Goal: Answer question/provide support: Share knowledge or assist other users

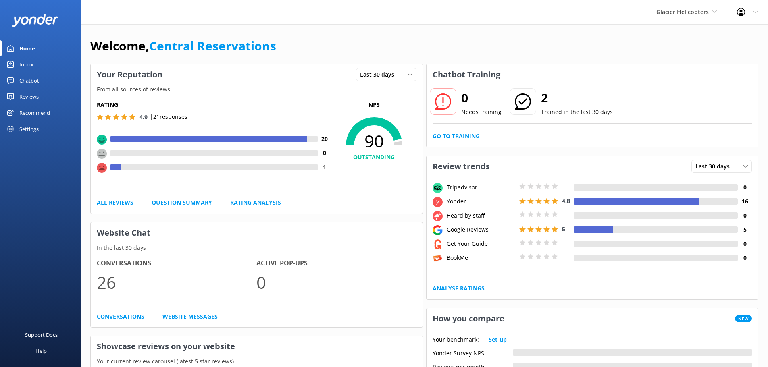
click at [42, 67] on link "Inbox" at bounding box center [40, 64] width 81 height 16
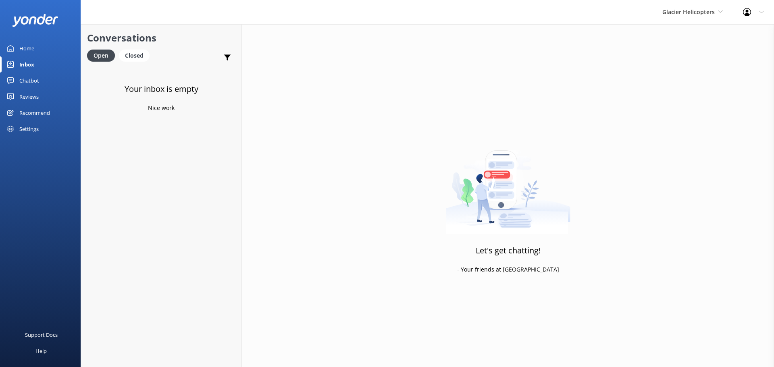
click at [691, 17] on div "Glacier Helicopters Milford Sound Scenic Flights The Helicopter Line Glacier He…" at bounding box center [692, 12] width 81 height 24
click at [688, 40] on link "Milford Sound Scenic Flights" at bounding box center [692, 33] width 81 height 19
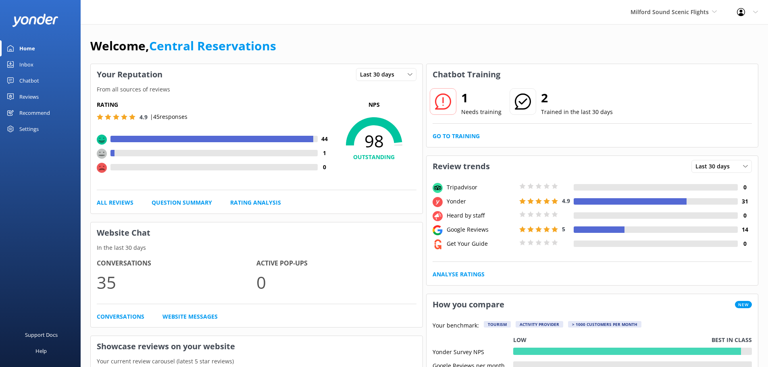
click at [33, 68] on div "Inbox" at bounding box center [26, 64] width 14 height 16
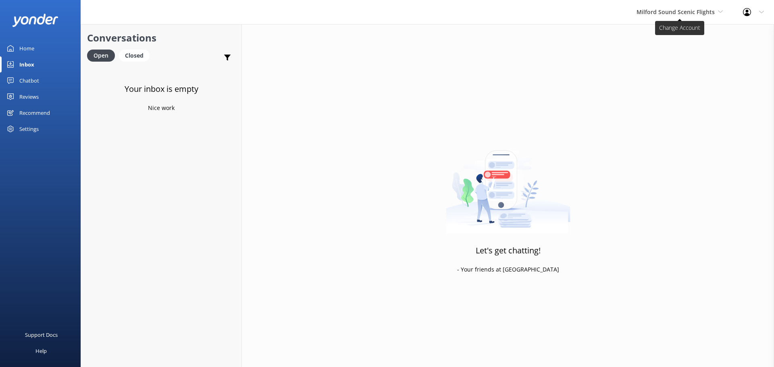
click at [653, 15] on span "Milford Sound Scenic Flights" at bounding box center [676, 12] width 78 height 8
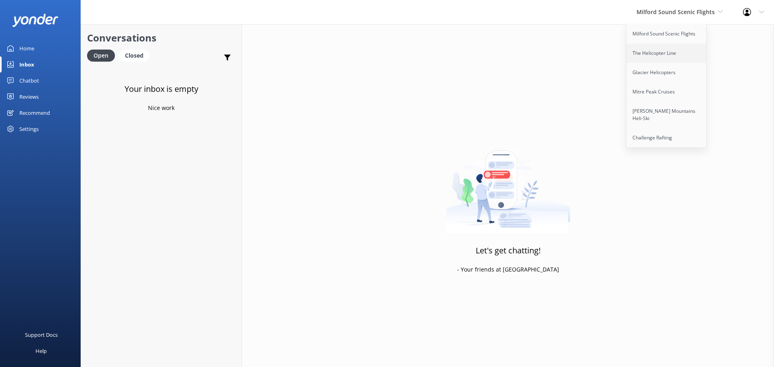
click at [648, 50] on link "The Helicopter Line" at bounding box center [667, 53] width 81 height 19
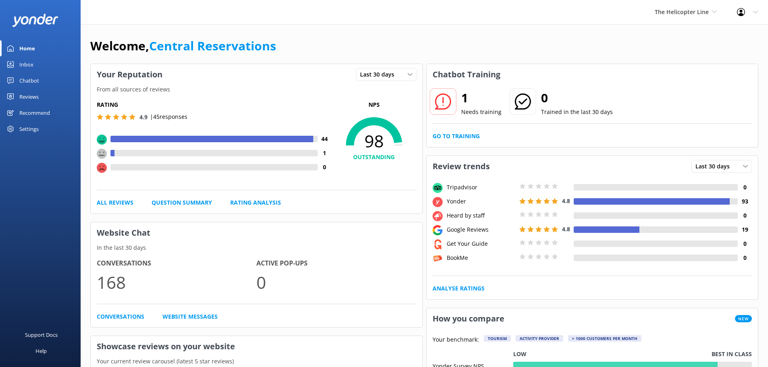
drag, startPoint x: 39, startPoint y: 65, endPoint x: 35, endPoint y: 60, distance: 5.8
click at [38, 65] on link "Inbox" at bounding box center [40, 64] width 81 height 16
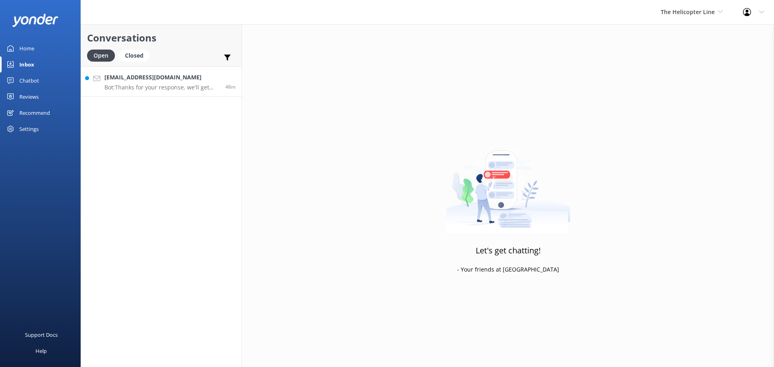
click at [164, 75] on h4 "schyra@liquidledger.io" at bounding box center [161, 77] width 115 height 9
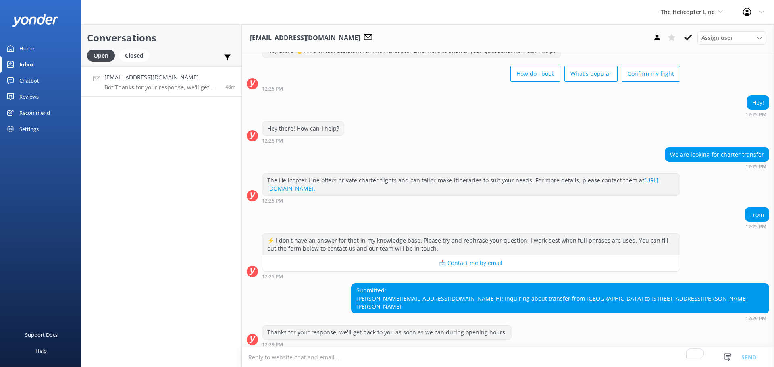
scroll to position [42, 0]
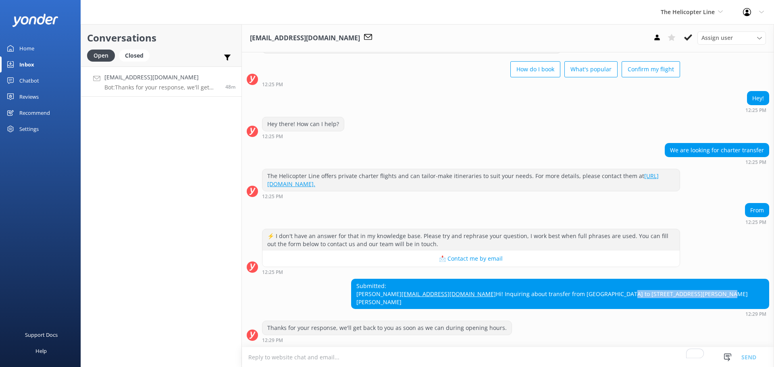
drag, startPoint x: 634, startPoint y: 301, endPoint x: 724, endPoint y: 302, distance: 89.5
click at [724, 302] on div "Submitted: Andy Chen Fang schyra@liquidledger.io Hi! Inquiring about transfer f…" at bounding box center [560, 293] width 417 height 29
copy div "44 McNulty Road, Cromwell 9310,"
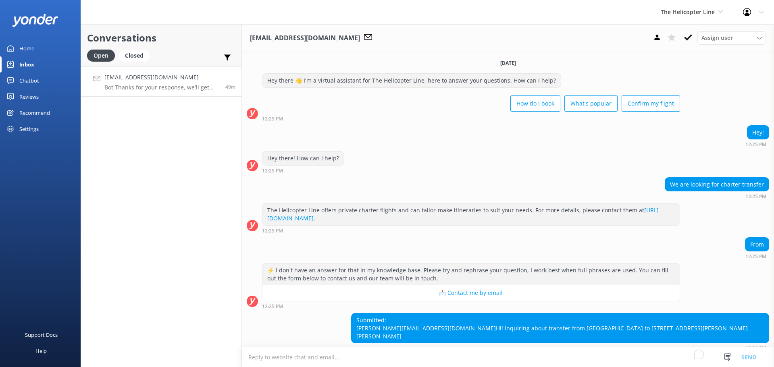
scroll to position [42, 0]
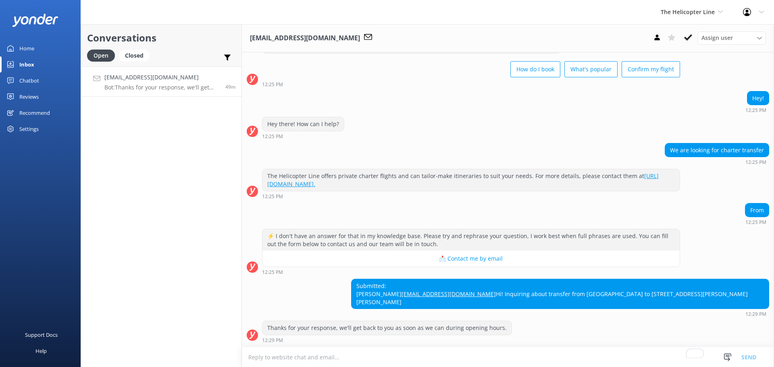
click at [349, 172] on link "[URL][DOMAIN_NAME]." at bounding box center [462, 180] width 391 height 16
click at [354, 354] on textarea "To enrich screen reader interactions, please activate Accessibility in Grammarl…" at bounding box center [508, 358] width 532 height 20
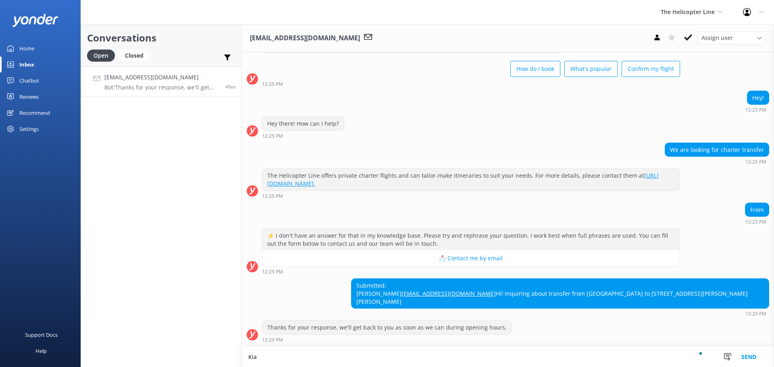
scroll to position [42, 0]
paste textarea "Phone +64 3 442 3034 Free phone 0800 500 575 queenstown@helicopter.co.nz"
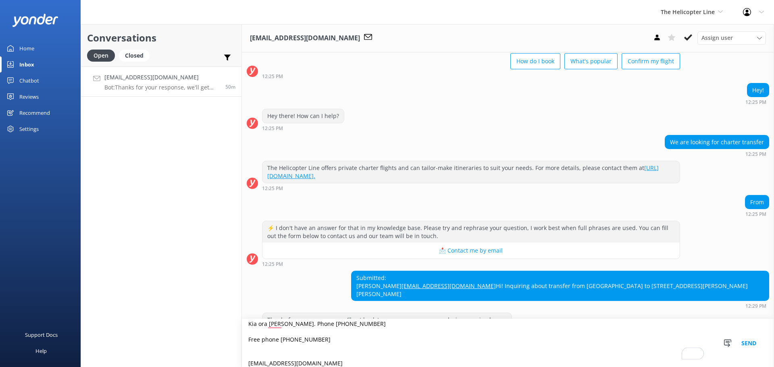
click at [255, 352] on textarea "Kia ora Andy. Phone +64 3 442 3034 Free phone 0800 500 575 queenstown@helicopte…" at bounding box center [508, 343] width 532 height 48
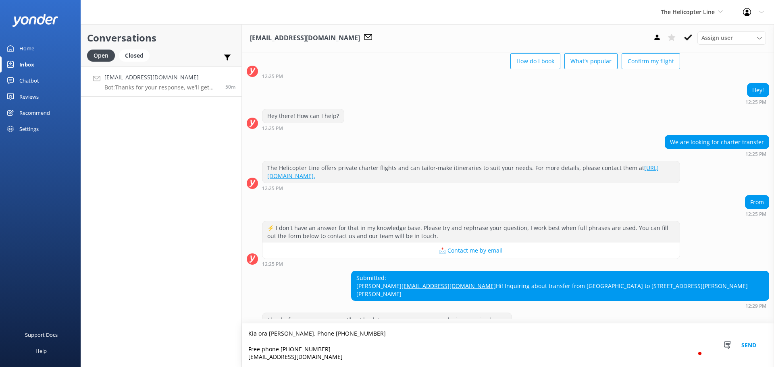
scroll to position [0, 0]
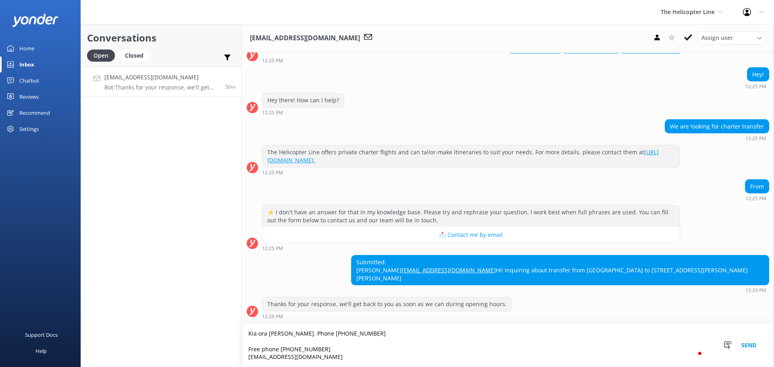
click at [256, 343] on textarea "Kia ora Andy. Phone +64 3 442 3034 Free phone 0800 500 575 queenstown@helicopte…" at bounding box center [508, 346] width 532 height 44
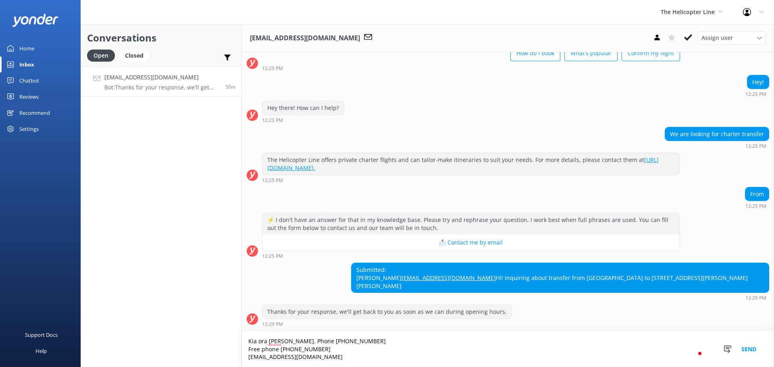
scroll to position [58, 0]
click at [285, 342] on textarea "Kia ora Andy. Phone +64 3 442 3034 Free phone 0800 500 575 queenstown@helicopte…" at bounding box center [508, 349] width 532 height 36
click at [285, 341] on textarea "Kia ora Andy. contact the team on Phone +64 3 442 3034 Free phone 0800 500 575 …" at bounding box center [508, 349] width 532 height 36
click at [330, 342] on textarea "Kia ora Andy. Contact the team on Phone +64 3 442 3034 Free phone 0800 500 575 …" at bounding box center [508, 349] width 532 height 36
click at [371, 358] on textarea "Kia ora Andy. Contact the team at our Queenstown office on Phone +64 3 442 3034…" at bounding box center [508, 349] width 532 height 36
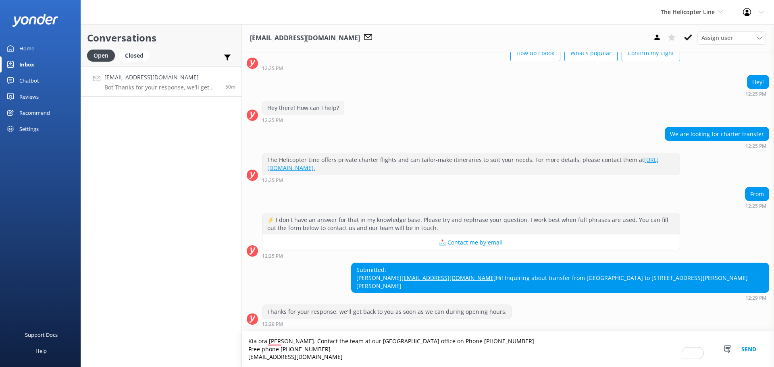
click at [398, 339] on textarea "Kia ora Andy. Contact the team at our Queenstown office on Phone +64 3 442 3034…" at bounding box center [508, 349] width 532 height 36
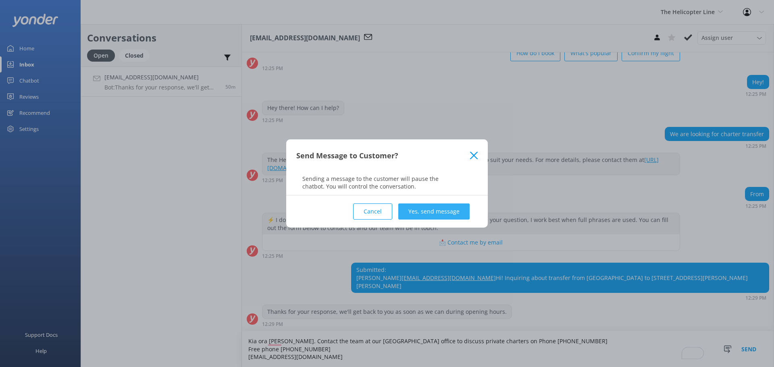
type textarea "Kia ora Andy. Contact the team at our Queenstown office to discuss private char…"
click at [429, 209] on button "Yes, send message" at bounding box center [433, 212] width 71 height 16
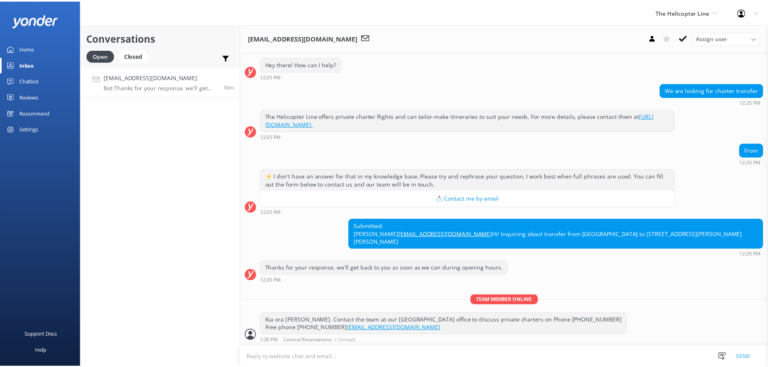
scroll to position [110, 0]
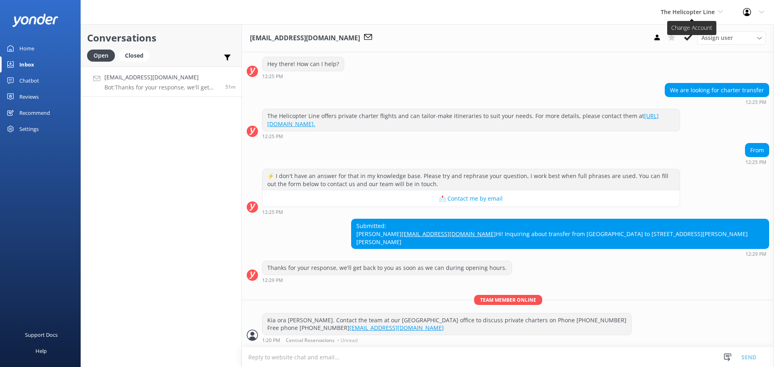
click at [678, 8] on span "The Helicopter Line" at bounding box center [688, 12] width 54 height 8
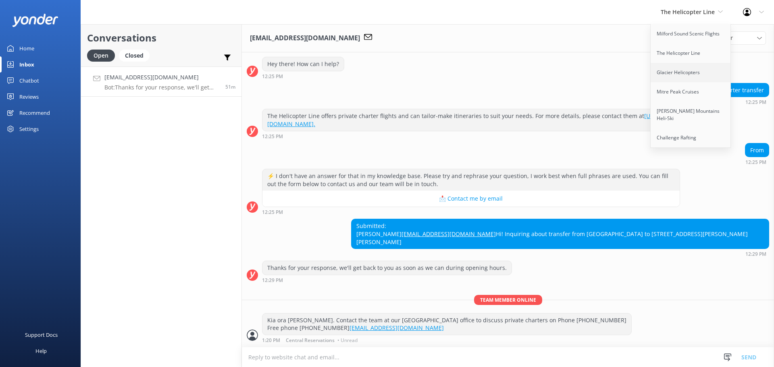
click at [680, 64] on link "Glacier Helicopters" at bounding box center [691, 72] width 81 height 19
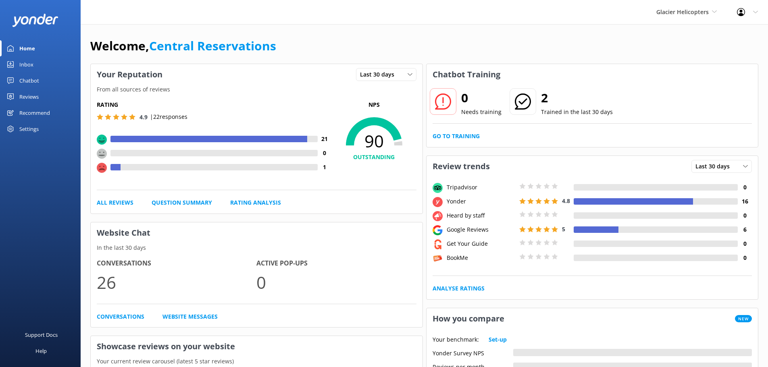
click at [38, 62] on link "Inbox" at bounding box center [40, 64] width 81 height 16
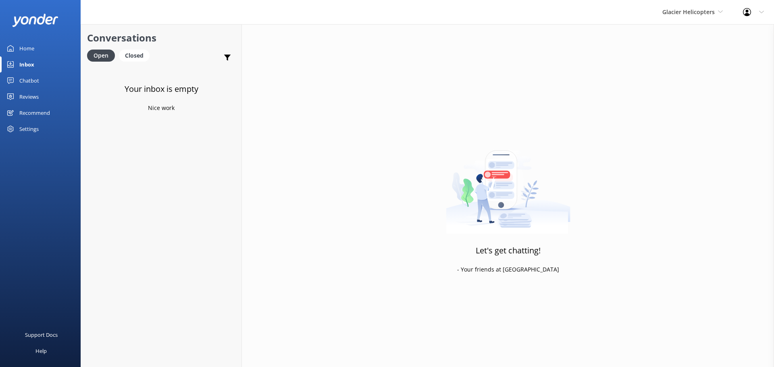
click at [37, 60] on link "Inbox" at bounding box center [40, 64] width 81 height 16
click at [692, 9] on span "Glacier Helicopters" at bounding box center [688, 12] width 52 height 8
click at [703, 93] on link "Mitre Peak Cruises" at bounding box center [692, 91] width 81 height 19
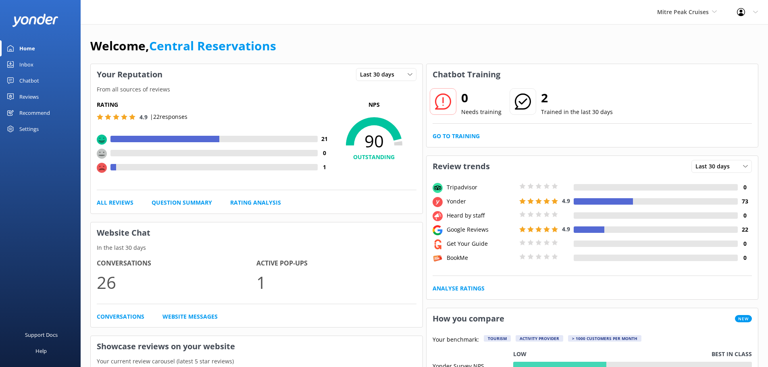
click at [31, 66] on div "Inbox" at bounding box center [26, 64] width 14 height 16
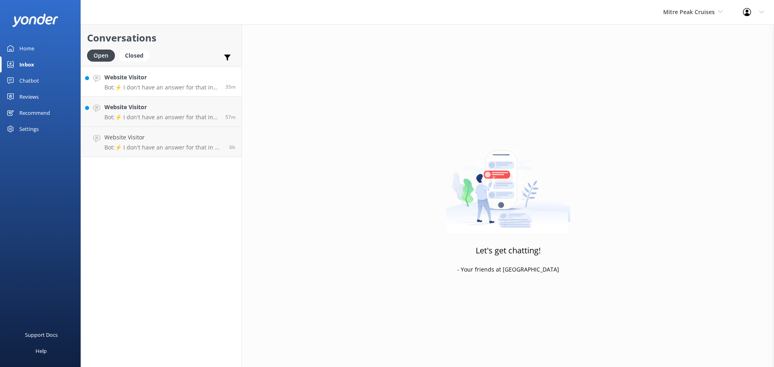
click at [173, 89] on p "Bot: ⚡ I don't have an answer for that in my knowledge base. Please try and rep…" at bounding box center [161, 87] width 115 height 7
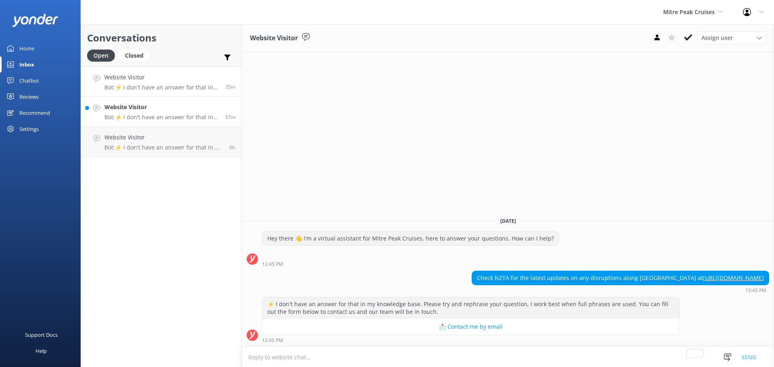
click at [158, 105] on h4 "Website Visitor" at bounding box center [161, 107] width 115 height 9
click at [172, 146] on p "Bot: ⚡ I don't have an answer for that in my knowledge base. Please try and rep…" at bounding box center [163, 147] width 119 height 7
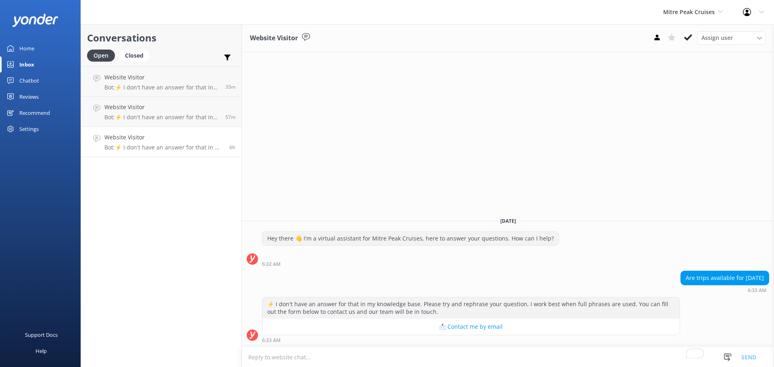
click at [27, 76] on div "Chatbot" at bounding box center [29, 81] width 20 height 16
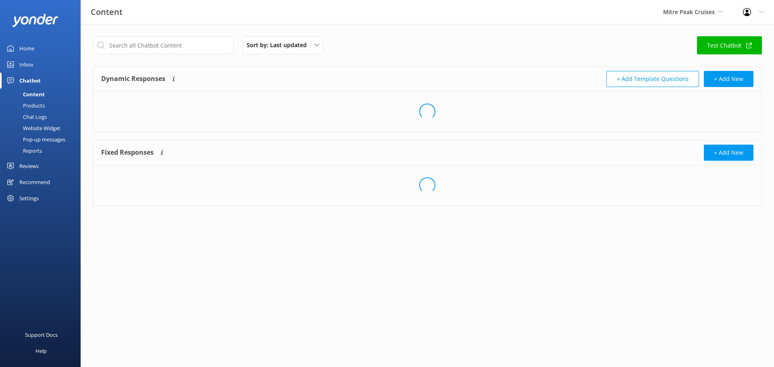
click at [37, 117] on div "Chat Logs" at bounding box center [26, 116] width 42 height 11
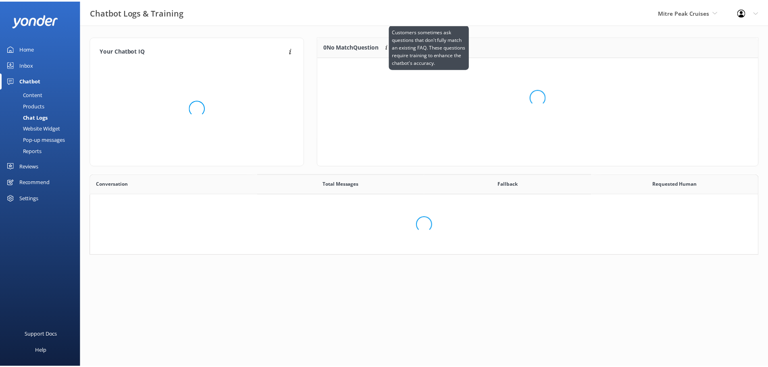
scroll to position [55, 434]
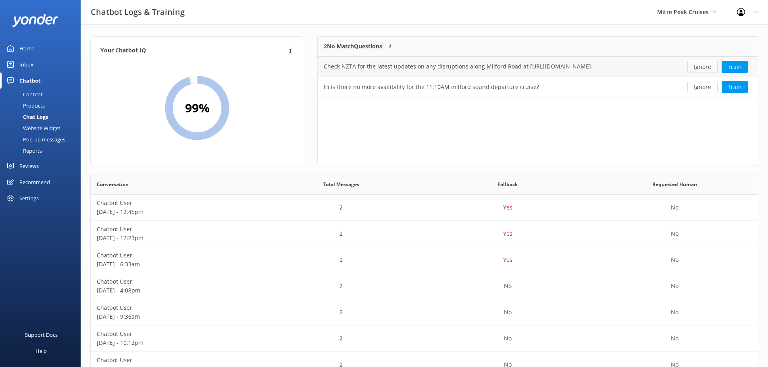
click at [701, 64] on button "Ignore" at bounding box center [702, 67] width 30 height 12
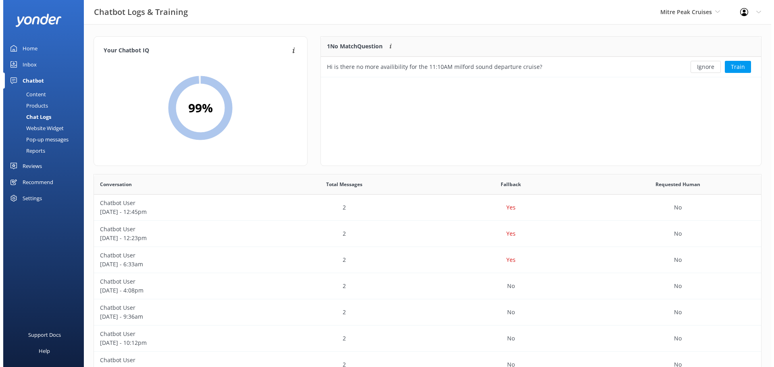
scroll to position [35, 434]
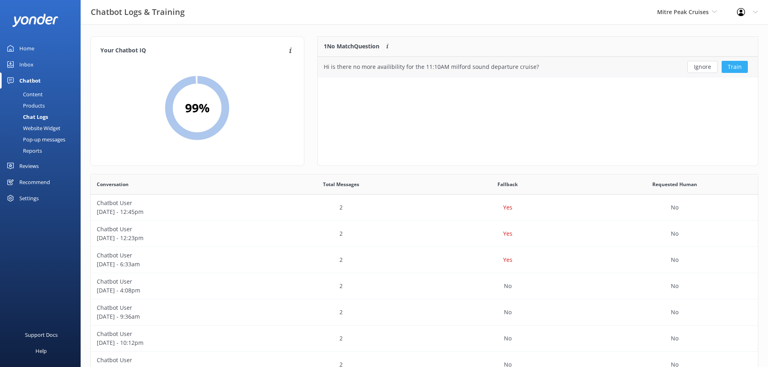
click at [739, 68] on button "Train" at bounding box center [735, 67] width 26 height 12
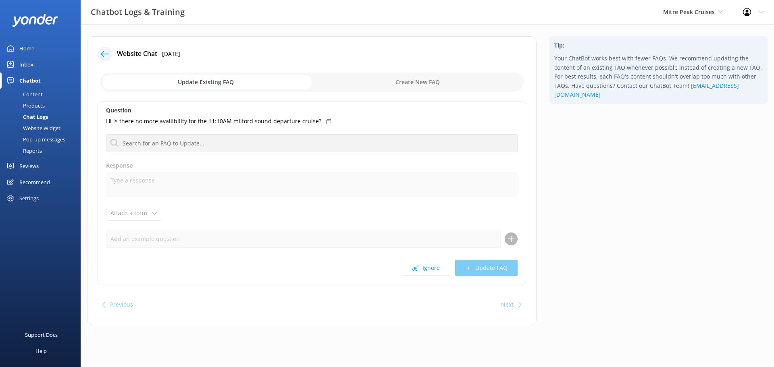
click at [397, 85] on input "checkbox" at bounding box center [312, 82] width 424 height 19
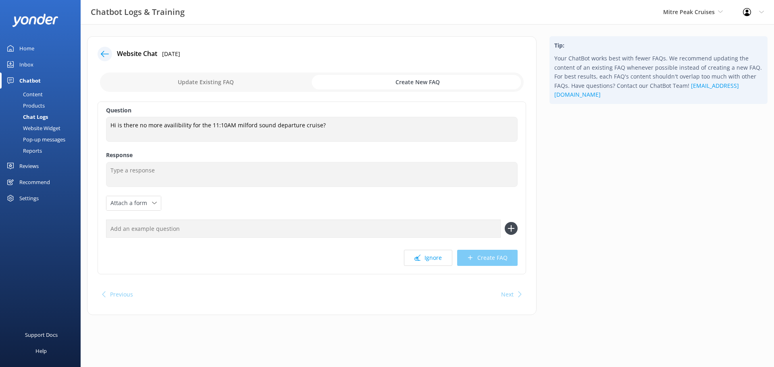
click at [224, 87] on input "checkbox" at bounding box center [312, 82] width 424 height 19
checkbox input "false"
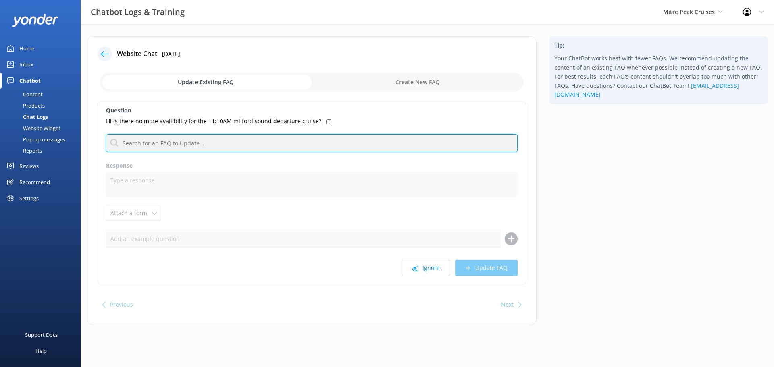
click at [172, 146] on input "text" at bounding box center [312, 143] width 412 height 18
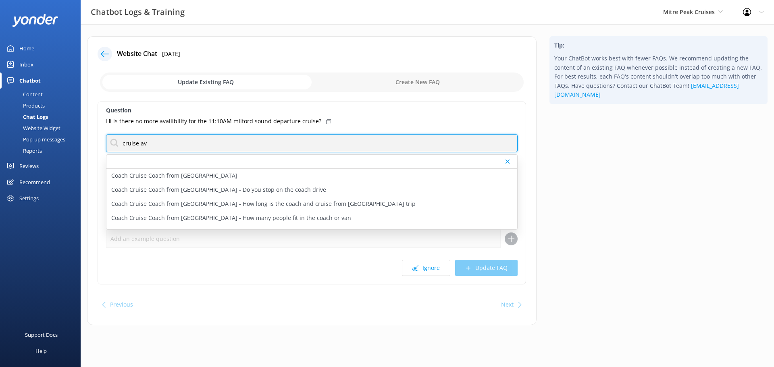
type input "cruise ava"
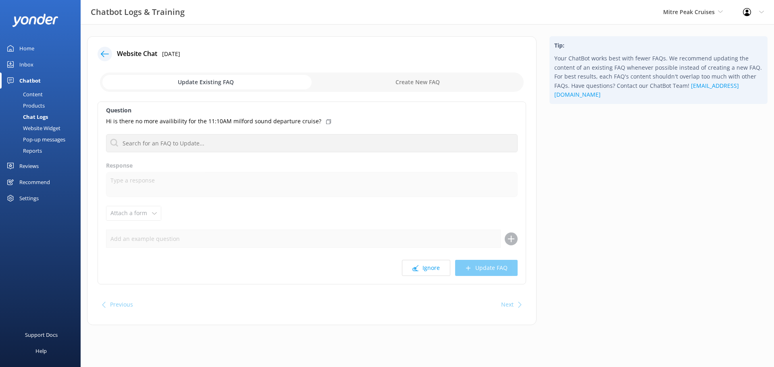
drag, startPoint x: 448, startPoint y: 88, endPoint x: 441, endPoint y: 88, distance: 6.5
click at [448, 88] on input "checkbox" at bounding box center [312, 82] width 424 height 19
checkbox input "true"
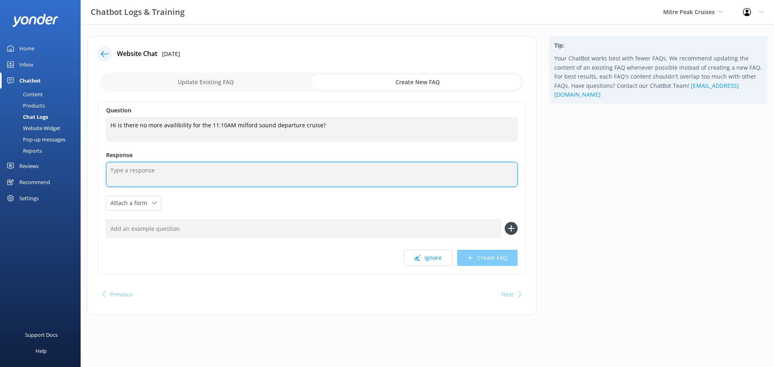
click at [164, 174] on textarea at bounding box center [312, 174] width 412 height 25
paste textarea "https://www.mitrepeak.com/"
click at [110, 170] on textarea "https://www.mitrepeak.com/" at bounding box center [312, 174] width 412 height 25
click at [344, 168] on textarea "Check out our live availability on our website at https://www.mitrepeak.com/" at bounding box center [312, 174] width 412 height 25
type textarea "Check out our live availability on our website at https://www.mitrepeak.com/"
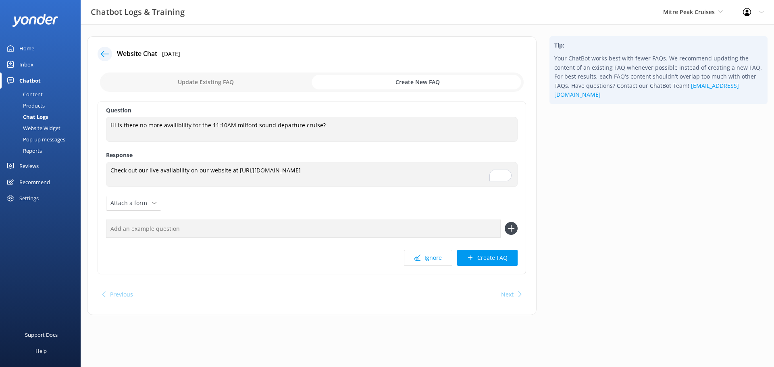
click at [197, 235] on input "text" at bounding box center [303, 229] width 395 height 18
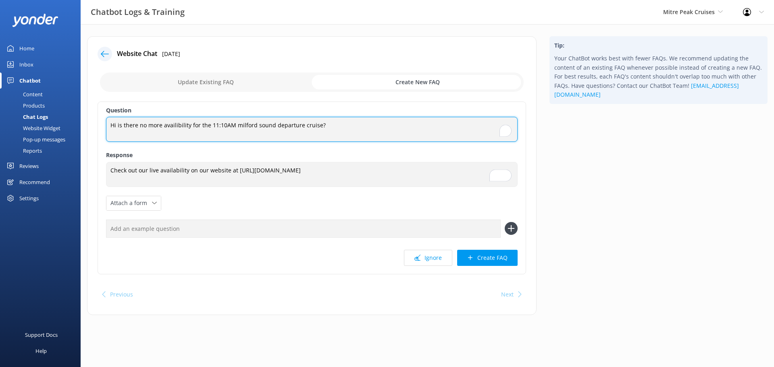
drag, startPoint x: 329, startPoint y: 132, endPoint x: 108, endPoint y: 119, distance: 221.7
click at [104, 127] on div "Question Hi is there no more availibility for the 11:10AM milford sound departu…" at bounding box center [312, 188] width 429 height 173
type textarea "cruise only availability"
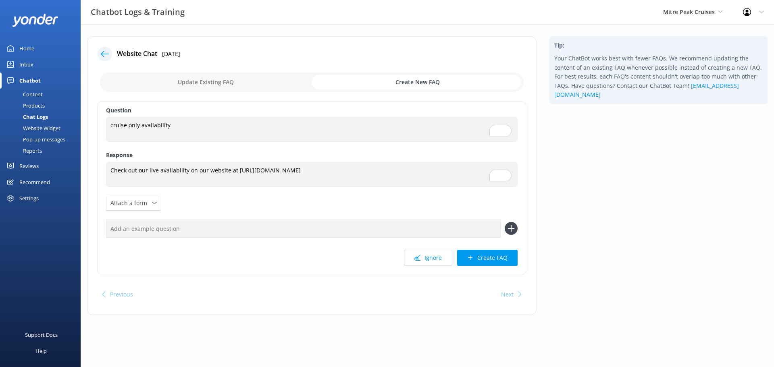
drag, startPoint x: 474, startPoint y: 252, endPoint x: 471, endPoint y: 245, distance: 7.3
click at [474, 252] on button "Create FAQ" at bounding box center [487, 258] width 60 height 16
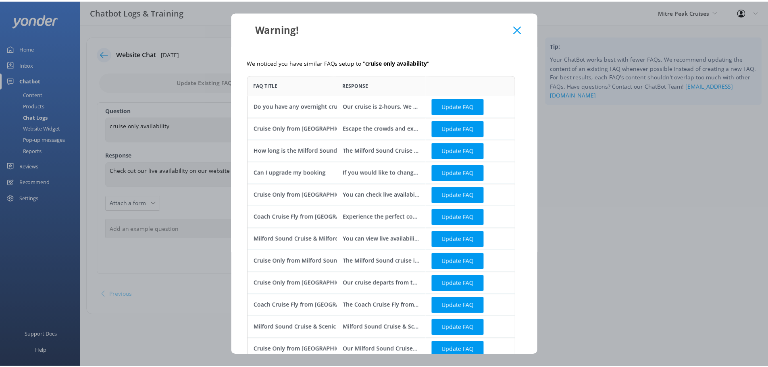
scroll to position [418, 264]
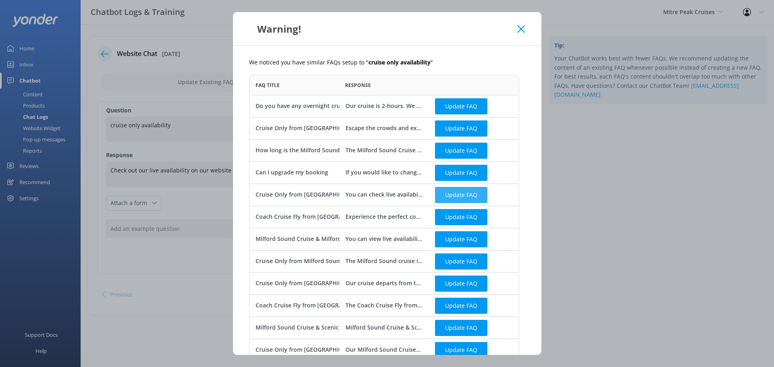
click at [460, 196] on button "Update FAQ" at bounding box center [461, 195] width 52 height 16
checkbox input "false"
type textarea "You can check live availability and book the Milford Sound Cruise Only at https…"
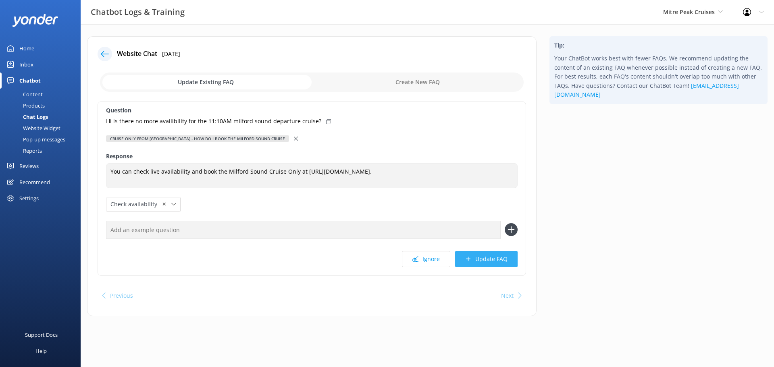
click at [494, 262] on button "Update FAQ" at bounding box center [486, 259] width 62 height 16
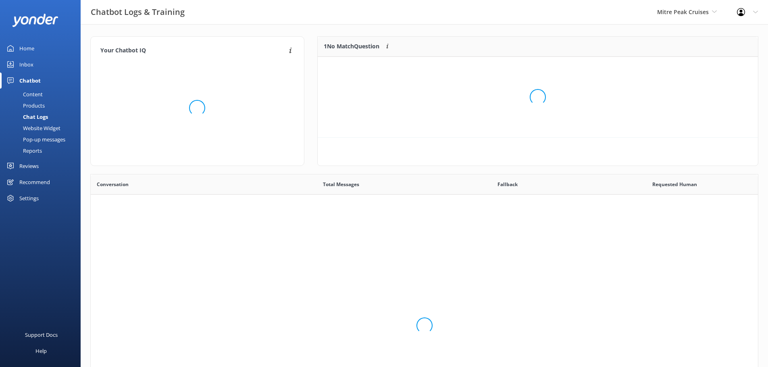
scroll to position [277, 661]
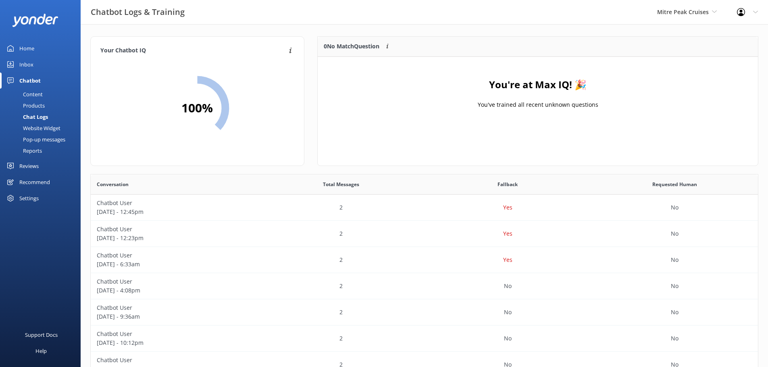
click at [36, 114] on div "Chat Logs" at bounding box center [26, 116] width 43 height 11
click at [31, 43] on div "Home" at bounding box center [26, 48] width 15 height 16
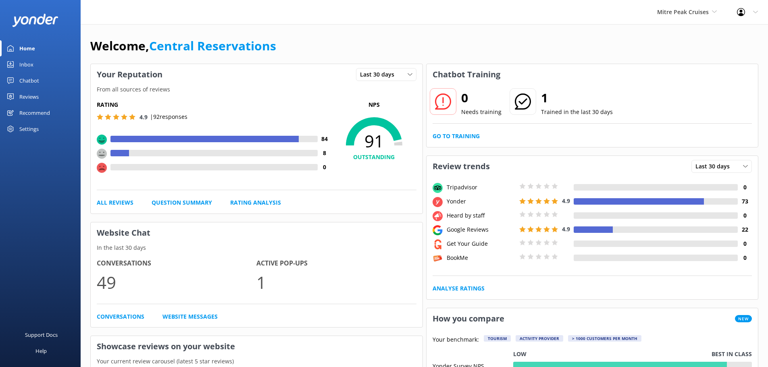
click at [31, 80] on div "Chatbot" at bounding box center [29, 81] width 20 height 16
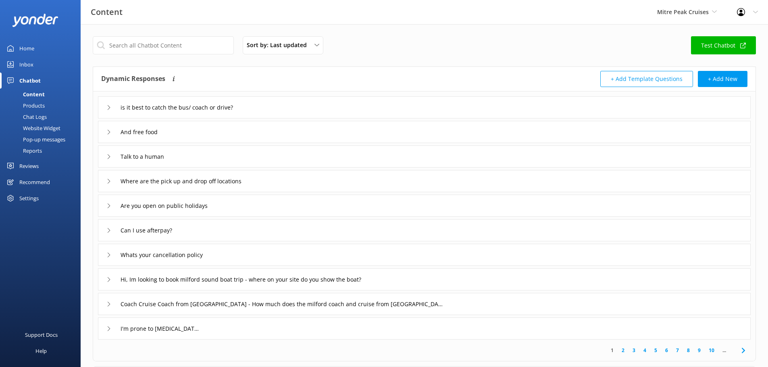
click at [47, 115] on link "Chat Logs" at bounding box center [43, 116] width 76 height 11
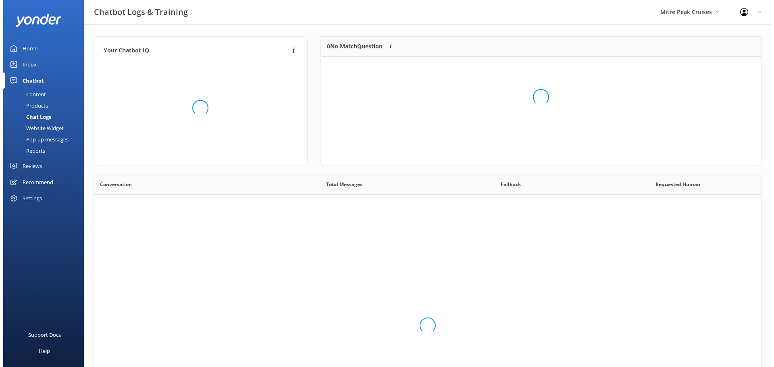
scroll to position [277, 661]
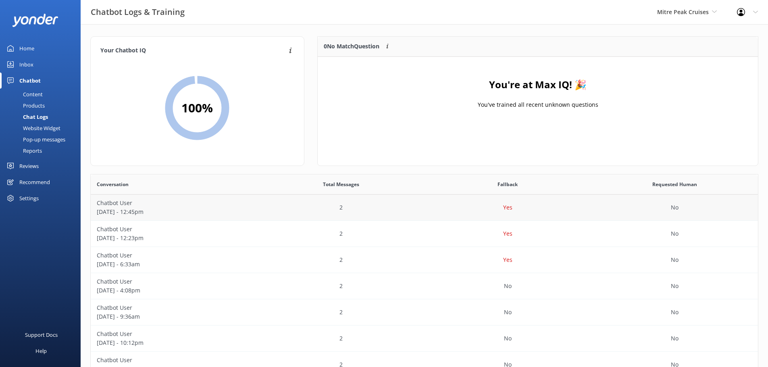
click at [575, 207] on div "Yes" at bounding box center [508, 208] width 167 height 26
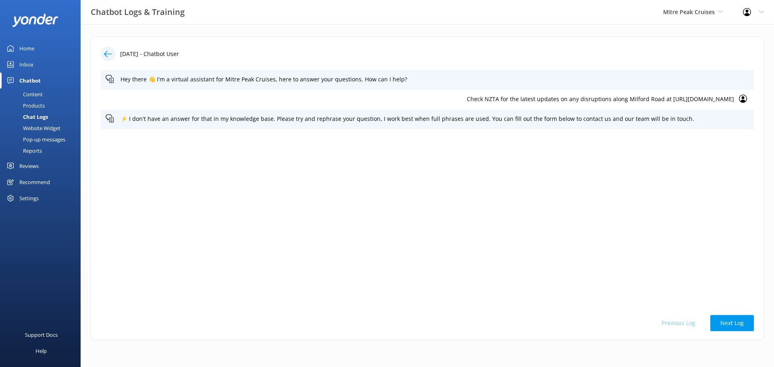
click at [22, 115] on div "Chat Logs" at bounding box center [26, 116] width 43 height 11
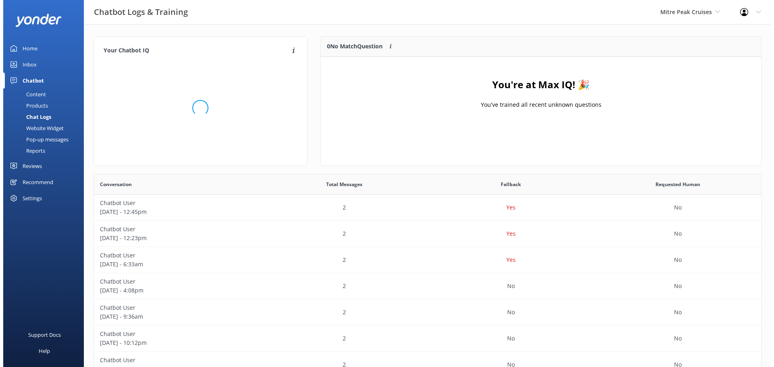
scroll to position [95, 434]
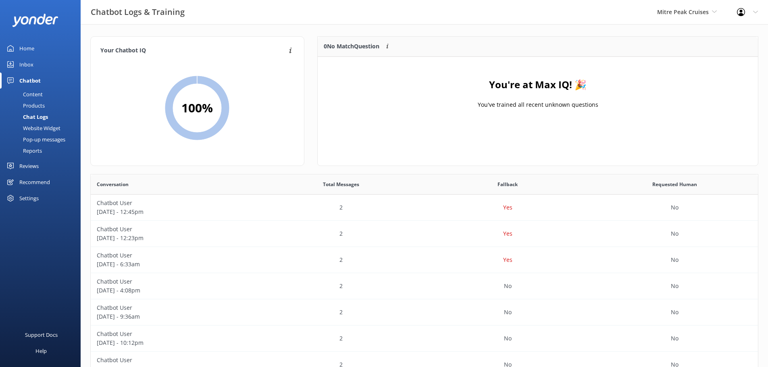
click at [33, 92] on div "Content" at bounding box center [24, 94] width 38 height 11
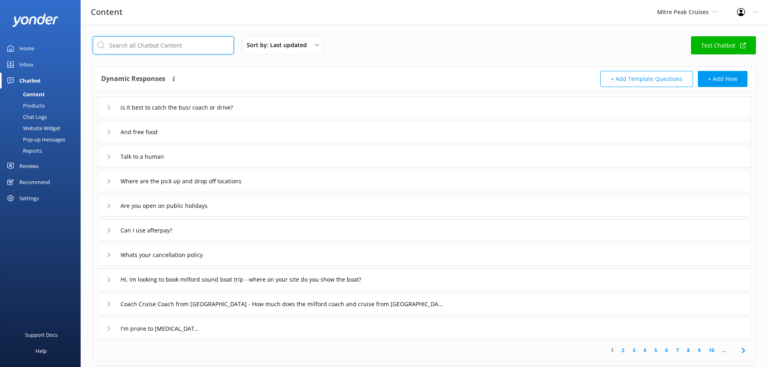
click at [169, 41] on input "text" at bounding box center [163, 45] width 141 height 18
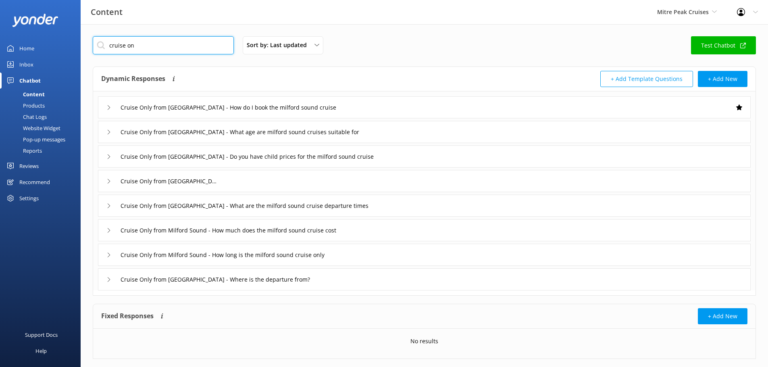
type input "cruise on"
click at [406, 104] on div "Cruise Only from Milford Sound - How do I book the milford sound cruise" at bounding box center [424, 107] width 653 height 22
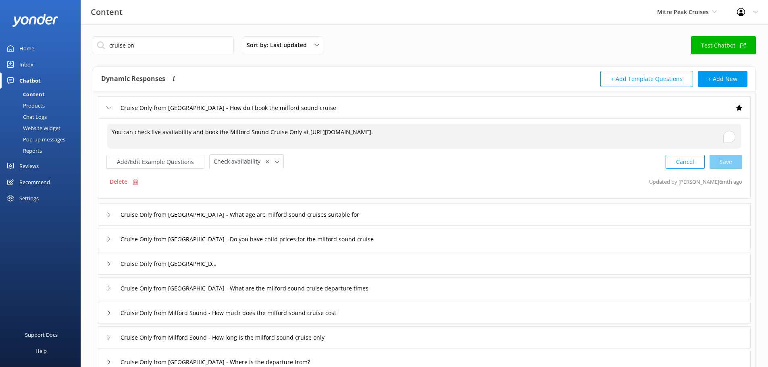
drag, startPoint x: 535, startPoint y: 132, endPoint x: 105, endPoint y: 135, distance: 429.8
click at [105, 135] on div "You can check live availability and book the Milford Sound Cruise Only at https…" at bounding box center [424, 159] width 653 height 80
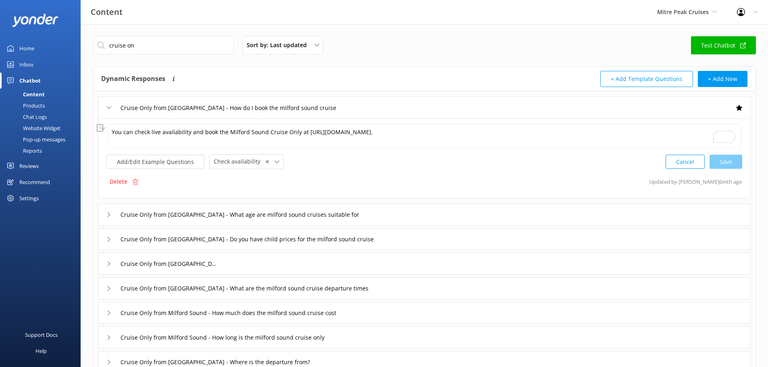
click at [31, 62] on div "Inbox" at bounding box center [26, 64] width 14 height 16
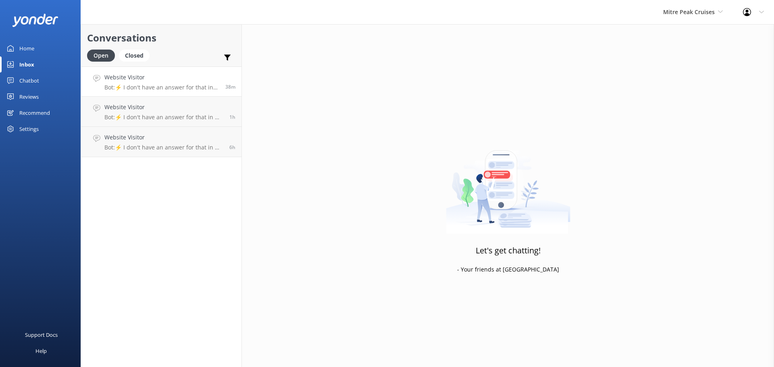
click at [202, 75] on h4 "Website Visitor" at bounding box center [161, 77] width 115 height 9
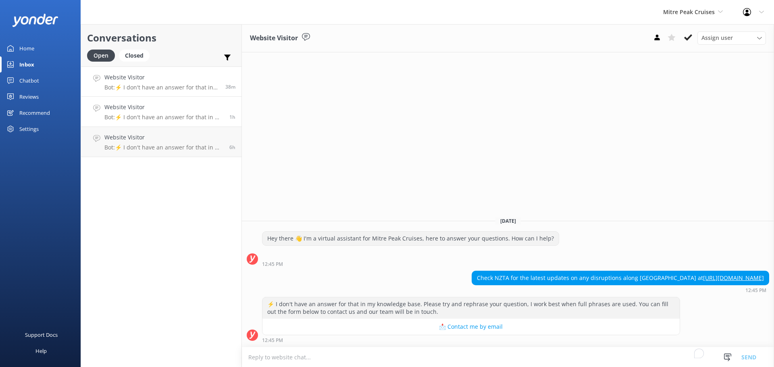
click at [174, 112] on h4 "Website Visitor" at bounding box center [163, 107] width 119 height 9
click at [371, 346] on div "⚡ I don't have an answer for that in my knowledge base. Please try and rephrase…" at bounding box center [508, 322] width 532 height 50
click at [363, 350] on textarea "To enrich screen reader interactions, please activate Accessibility in Grammarl…" at bounding box center [508, 358] width 532 height 20
paste textarea "You can check live availability and book the Milford Sound Cruise Only at https…"
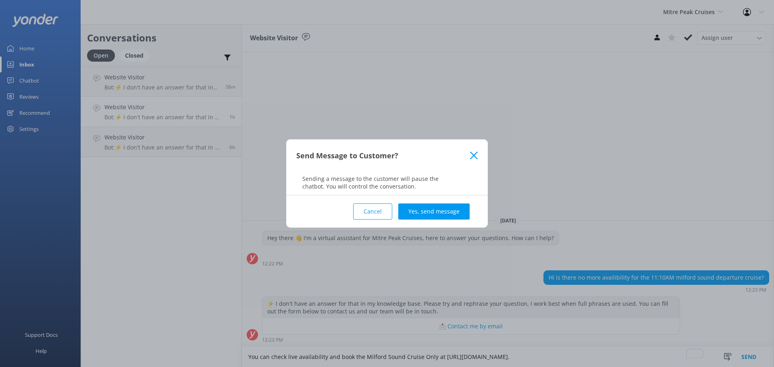
type textarea "You can check live availability and book the Milford Sound Cruise Only at https…"
click at [464, 212] on button "Yes, send message" at bounding box center [433, 212] width 71 height 16
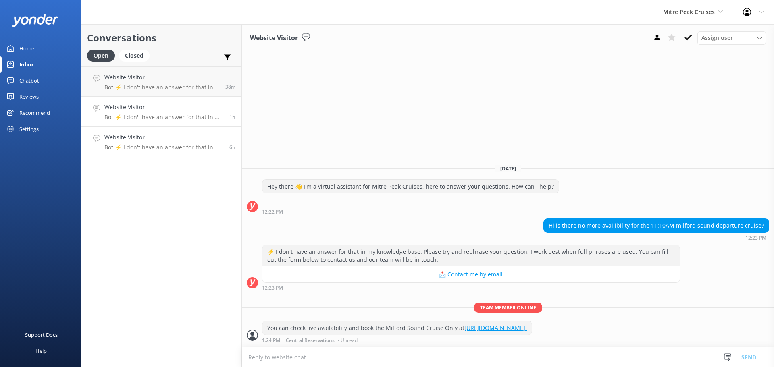
click at [140, 145] on p "Bot: ⚡ I don't have an answer for that in my knowledge base. Please try and rep…" at bounding box center [163, 147] width 119 height 7
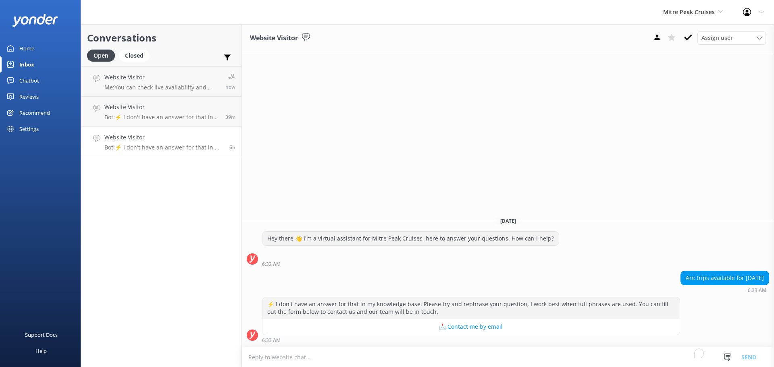
click at [358, 360] on textarea "To enrich screen reader interactions, please activate Accessibility in Grammarl…" at bounding box center [508, 358] width 532 height 20
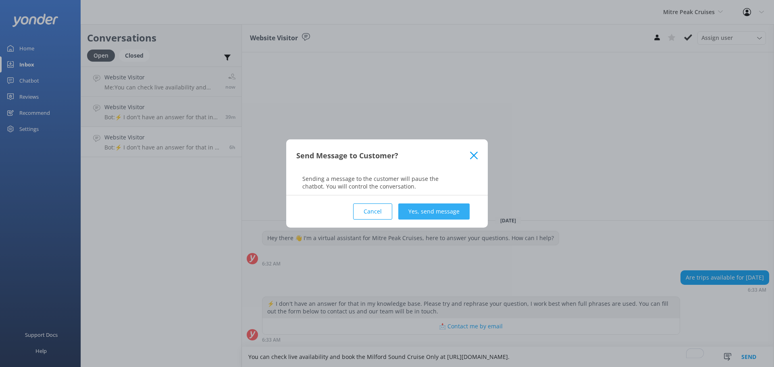
type textarea "You can check live availability and book the Milford Sound Cruise Only at https…"
click at [427, 210] on button "Yes, send message" at bounding box center [433, 212] width 71 height 16
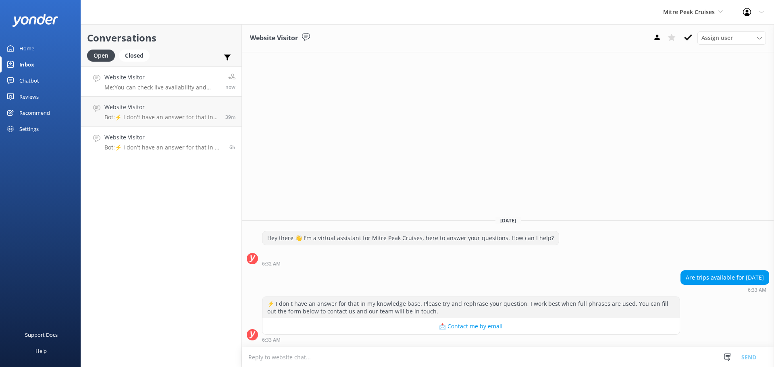
click at [149, 86] on p "Me: You can check live availability and book the Milford Sound Cruise Only at h…" at bounding box center [161, 87] width 115 height 7
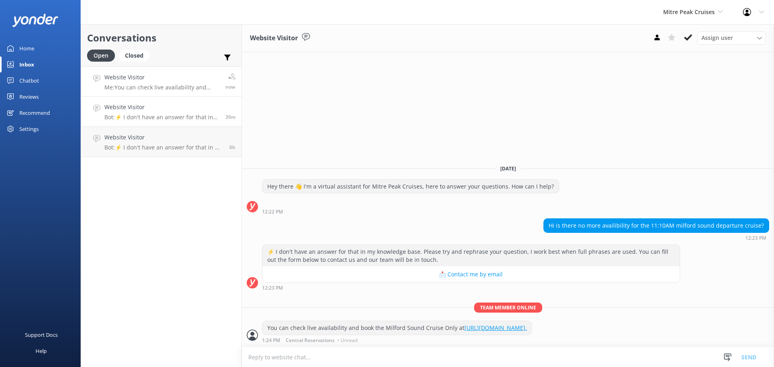
click at [145, 104] on h4 "Website Visitor" at bounding box center [161, 107] width 115 height 9
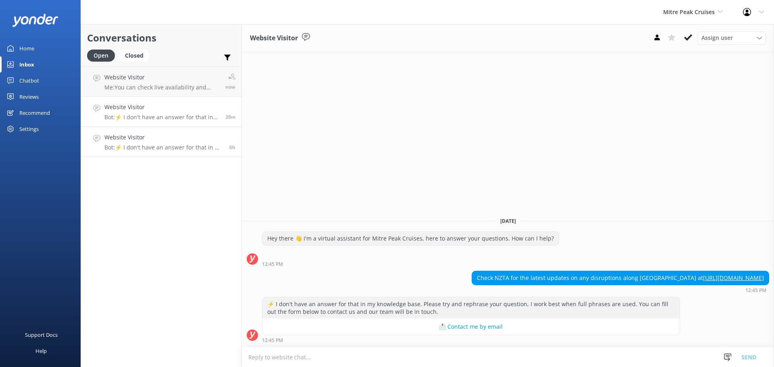
click at [146, 143] on div "Website Visitor Bot: ⚡ I don't have an answer for that in my knowledge base. Pl…" at bounding box center [163, 142] width 119 height 18
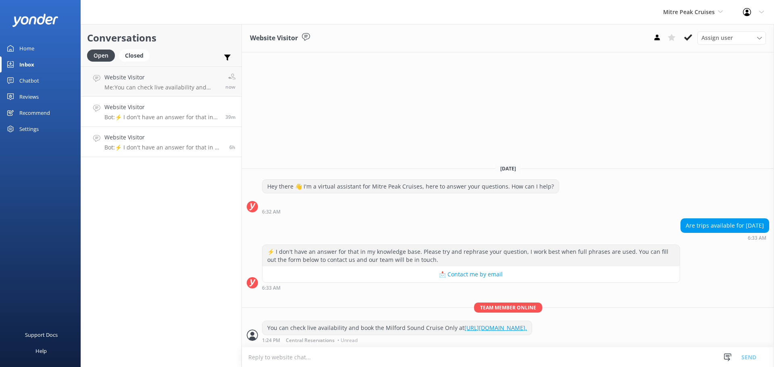
click at [153, 117] on p "Bot: ⚡ I don't have an answer for that in my knowledge base. Please try and rep…" at bounding box center [161, 117] width 115 height 7
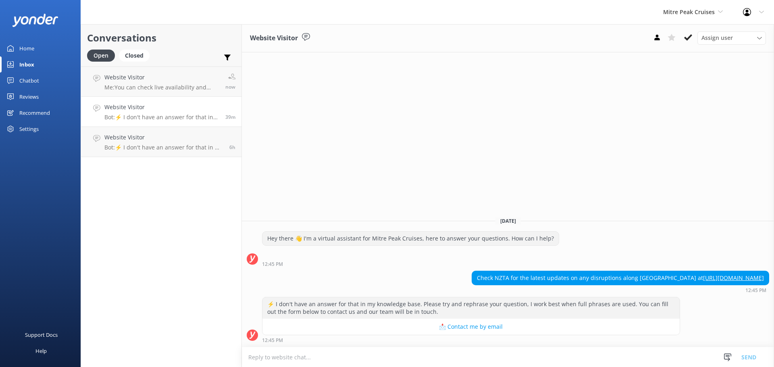
click at [680, 38] on div "Assign user Nicki Miller Sam Baker Jaimie Moscarello Central Reservations James…" at bounding box center [708, 37] width 116 height 13
click at [687, 38] on use at bounding box center [688, 37] width 8 height 6
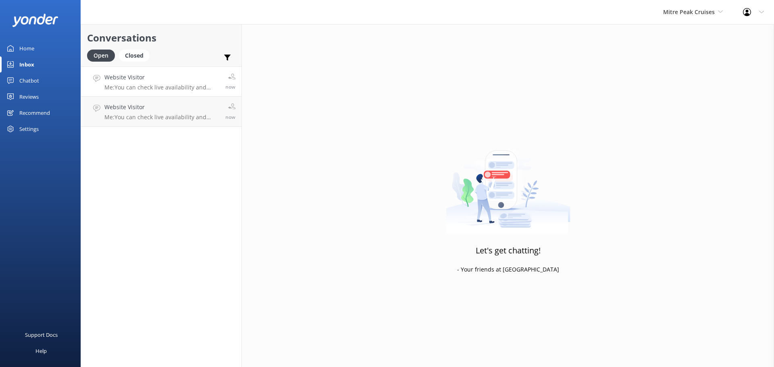
click at [144, 85] on p "Me: You can check live availability and book the Milford Sound Cruise Only at h…" at bounding box center [161, 87] width 115 height 7
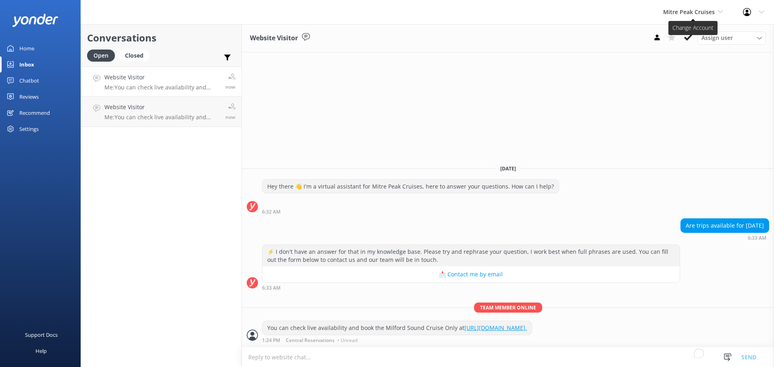
click at [690, 8] on span "Mitre Peak Cruises" at bounding box center [689, 12] width 52 height 8
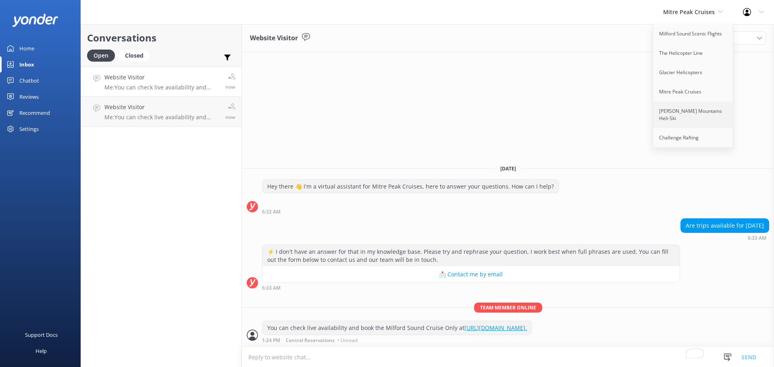
click at [675, 108] on link "[PERSON_NAME] Mountains Heli-Ski" at bounding box center [693, 115] width 81 height 27
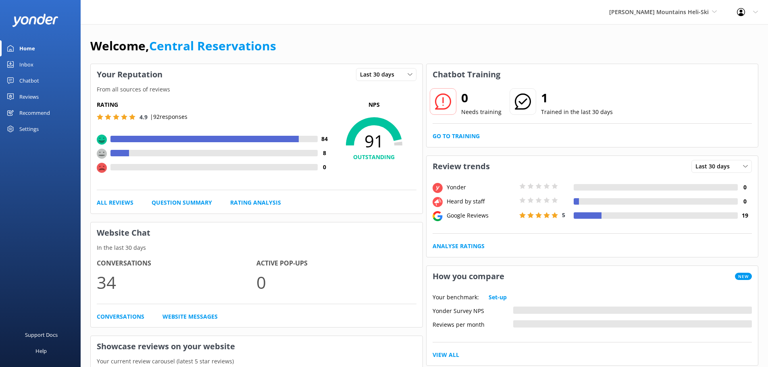
click at [27, 65] on div "Inbox" at bounding box center [26, 64] width 14 height 16
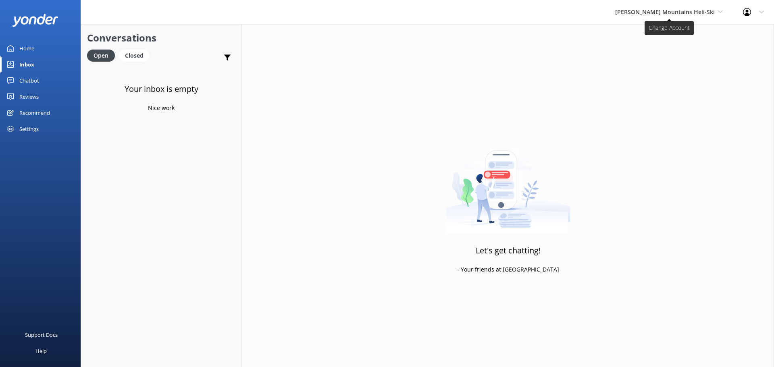
click at [678, 15] on span "[PERSON_NAME] Mountains Heli-Ski" at bounding box center [665, 12] width 100 height 8
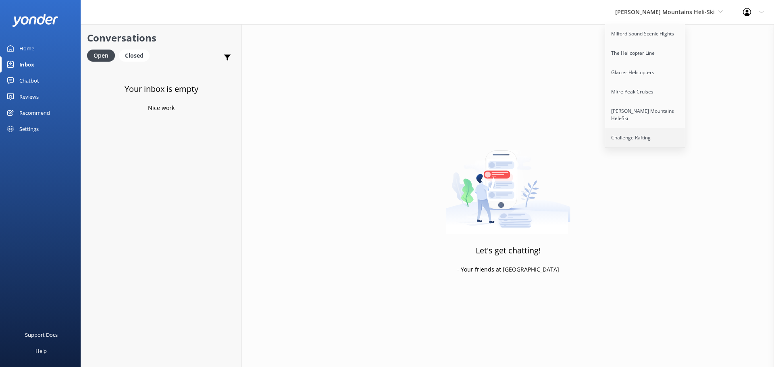
click at [664, 132] on link "Challenge Rafting" at bounding box center [645, 137] width 81 height 19
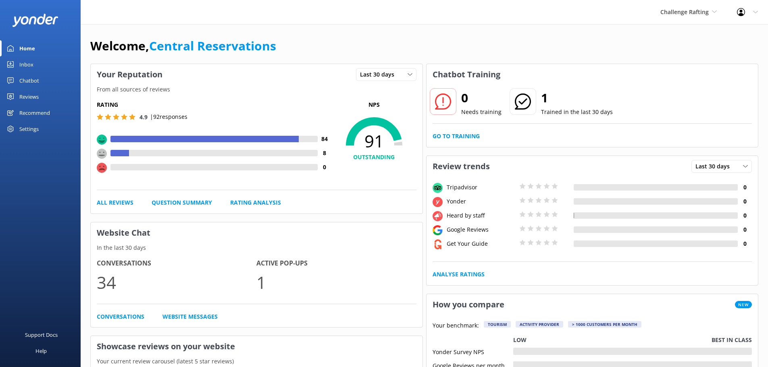
click at [42, 60] on link "Inbox" at bounding box center [40, 64] width 81 height 16
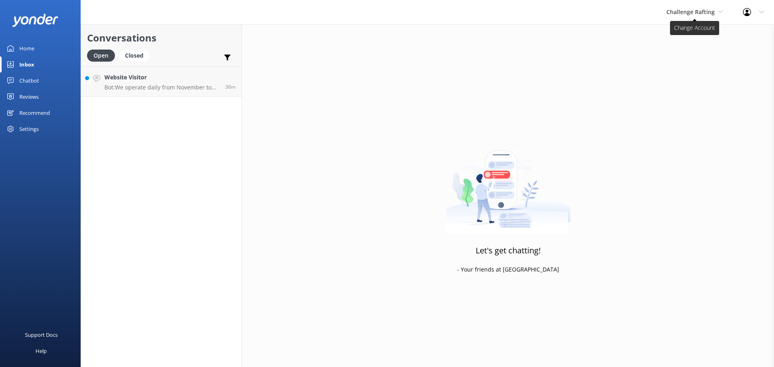
click at [681, 9] on span "Challenge Rafting" at bounding box center [690, 12] width 48 height 8
click at [123, 74] on h4 "Website Visitor" at bounding box center [161, 77] width 115 height 9
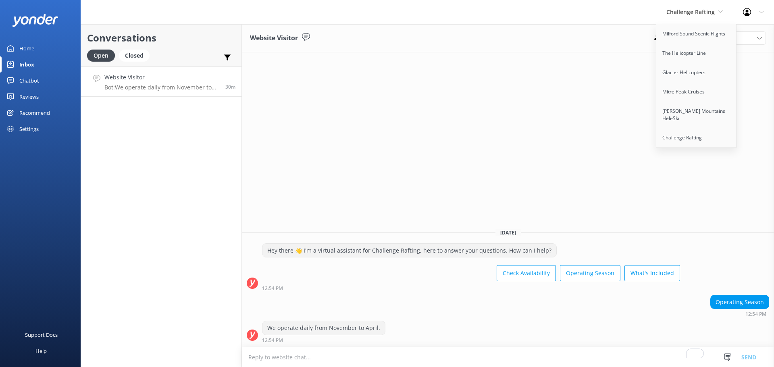
click at [626, 96] on div "Website Visitor Assign user Nicki Miller Jaimie Moscarello Sam Baker Central Re…" at bounding box center [508, 195] width 532 height 343
click at [718, 14] on span "Challenge Rafting" at bounding box center [694, 12] width 56 height 9
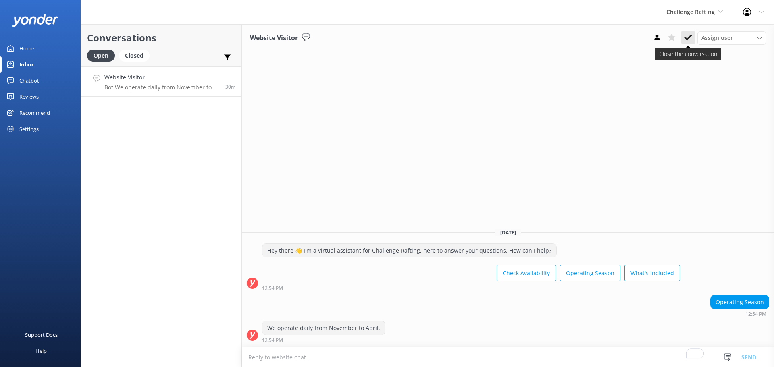
click at [694, 38] on button at bounding box center [688, 37] width 15 height 12
click at [696, 22] on div "Challenge Rafting Milford Sound Scenic Flights The Helicopter Line Glacier Heli…" at bounding box center [694, 12] width 77 height 24
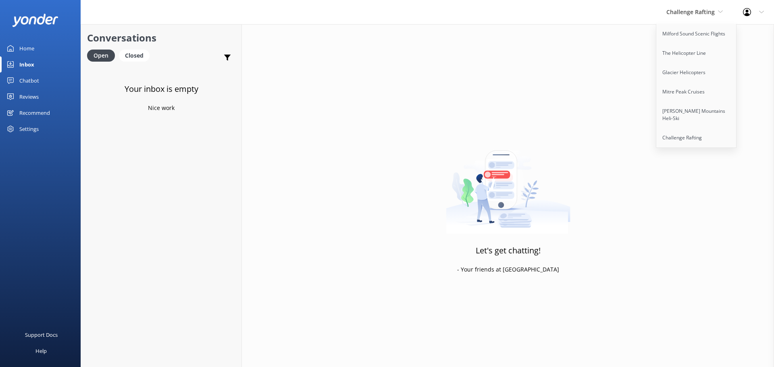
click at [606, 44] on div "Let's get chatting! - Your friends at Yonder" at bounding box center [508, 207] width 532 height 367
click at [699, 34] on link "Milford Sound Scenic Flights" at bounding box center [696, 33] width 81 height 19
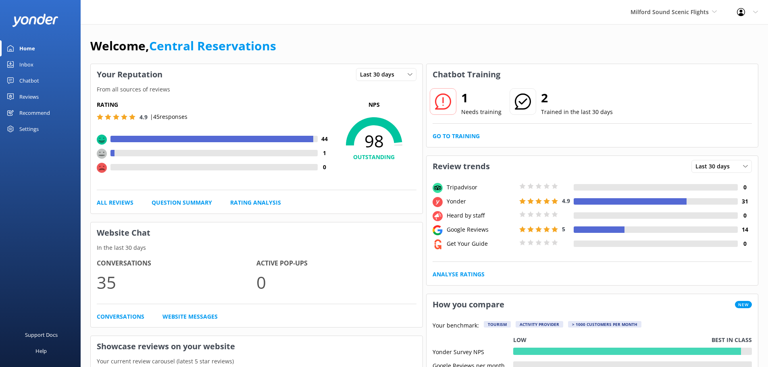
click at [35, 65] on link "Inbox" at bounding box center [40, 64] width 81 height 16
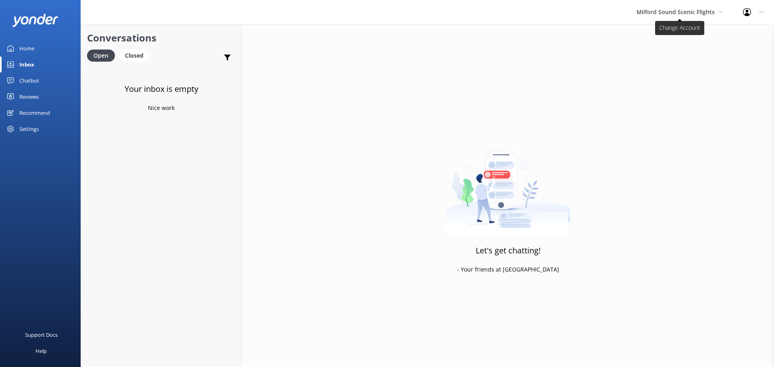
click at [683, 12] on span "Milford Sound Scenic Flights" at bounding box center [676, 12] width 78 height 8
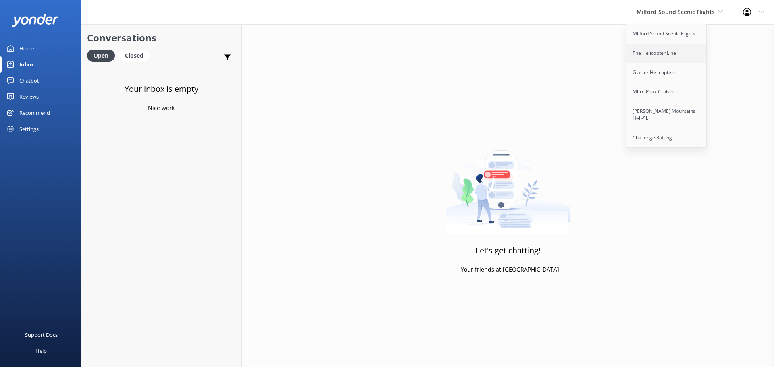
click at [662, 53] on link "The Helicopter Line" at bounding box center [667, 53] width 81 height 19
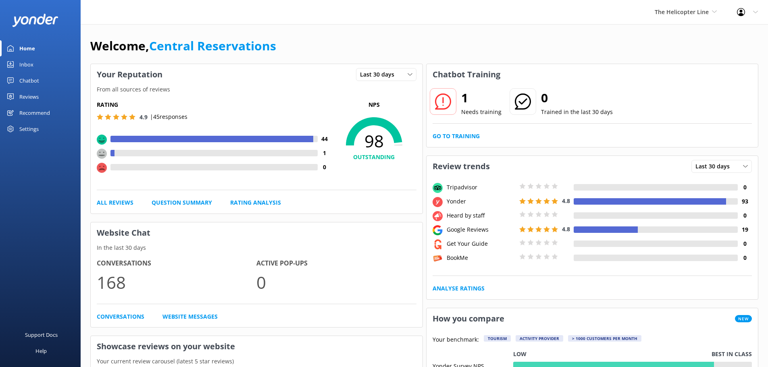
click at [46, 64] on link "Inbox" at bounding box center [40, 64] width 81 height 16
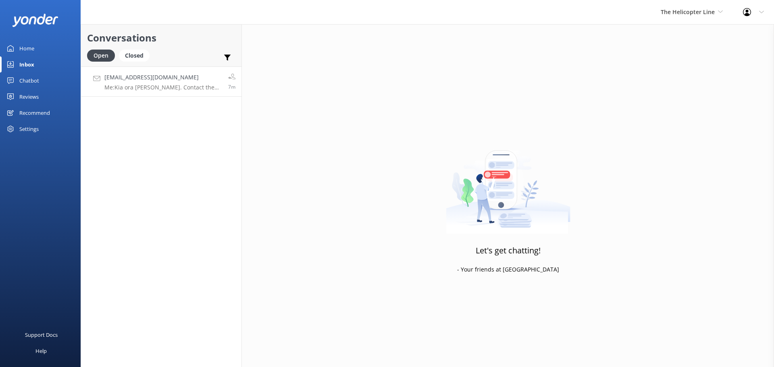
click at [178, 86] on p "Me: Kia ora Andy. Contact the team at our Queenstown office to discuss private …" at bounding box center [163, 87] width 118 height 7
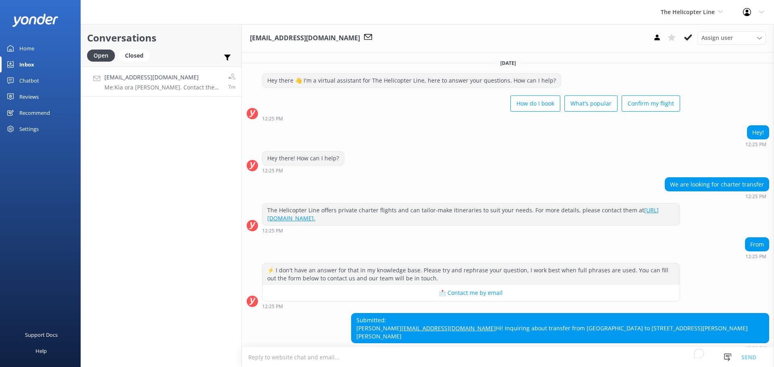
scroll to position [128, 0]
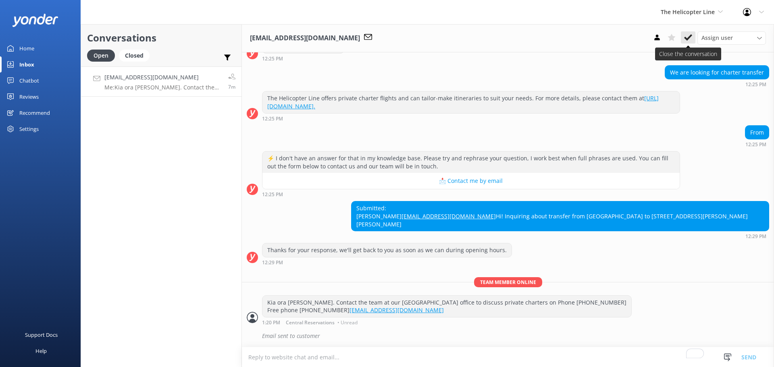
click at [685, 37] on icon at bounding box center [688, 37] width 8 height 8
click at [693, 10] on span "The Helicopter Line" at bounding box center [688, 12] width 54 height 8
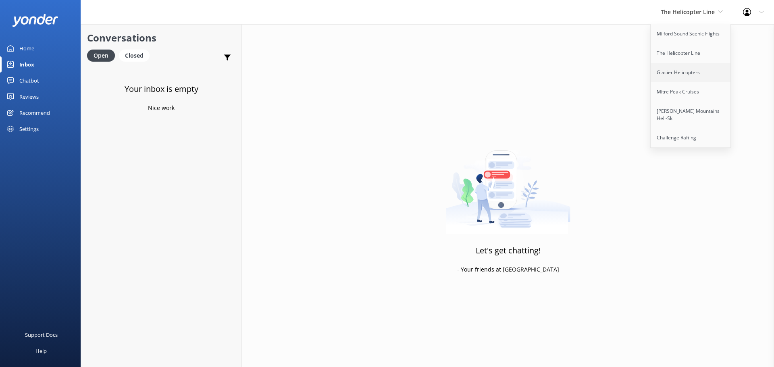
click at [701, 71] on link "Glacier Helicopters" at bounding box center [691, 72] width 81 height 19
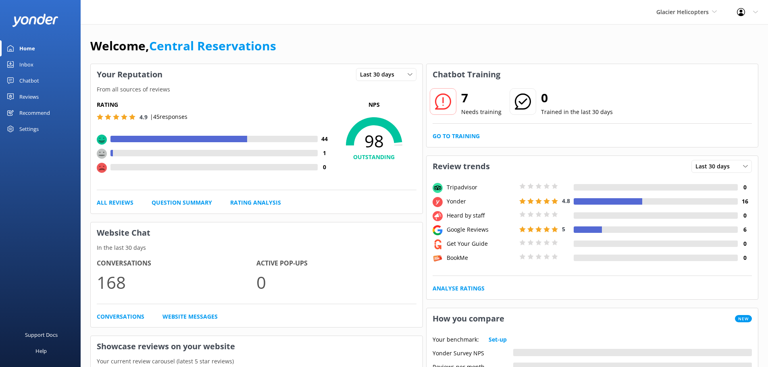
click at [37, 62] on link "Inbox" at bounding box center [40, 64] width 81 height 16
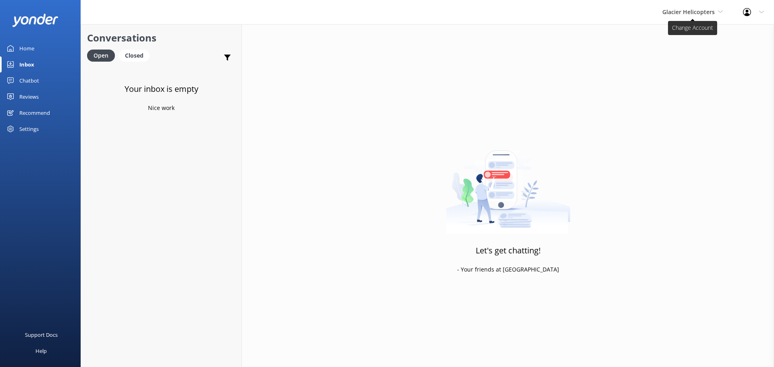
click at [683, 17] on span "Glacier Helicopters" at bounding box center [692, 12] width 60 height 9
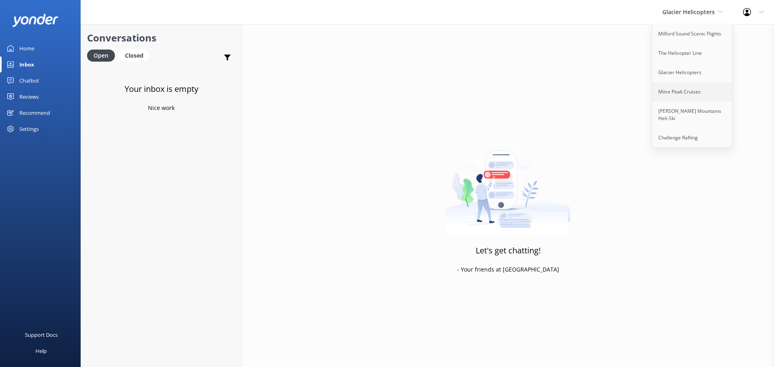
click at [695, 87] on link "Mitre Peak Cruises" at bounding box center [692, 91] width 81 height 19
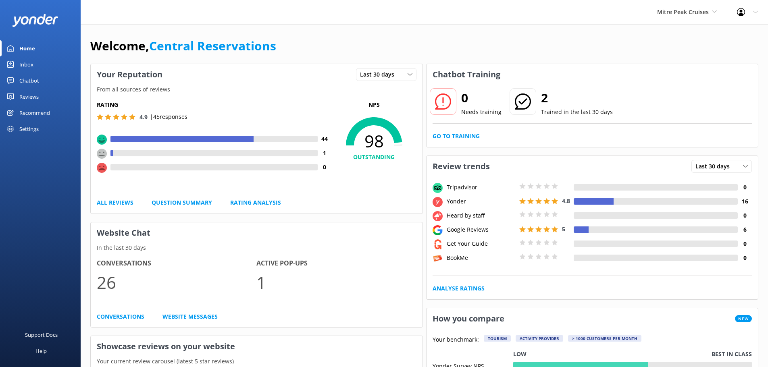
click at [27, 59] on div "Inbox" at bounding box center [26, 64] width 14 height 16
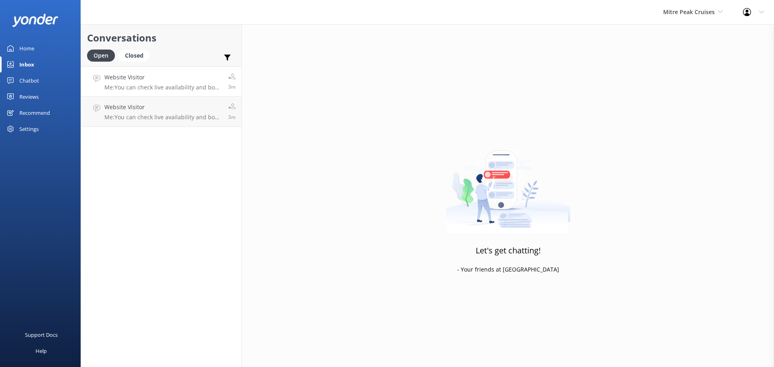
click at [167, 73] on link "Website Visitor Me: You can check live availability and book the Milford Sound …" at bounding box center [161, 82] width 160 height 30
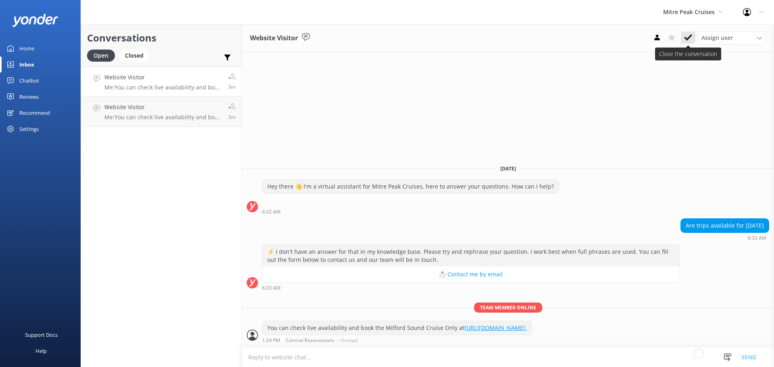
click at [687, 39] on use at bounding box center [688, 37] width 8 height 6
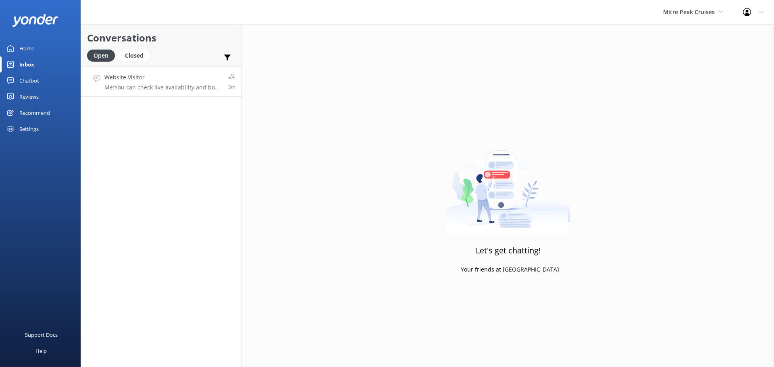
click at [171, 85] on p "Me: You can check live availability and book the Milford Sound Cruise Only at h…" at bounding box center [163, 87] width 118 height 7
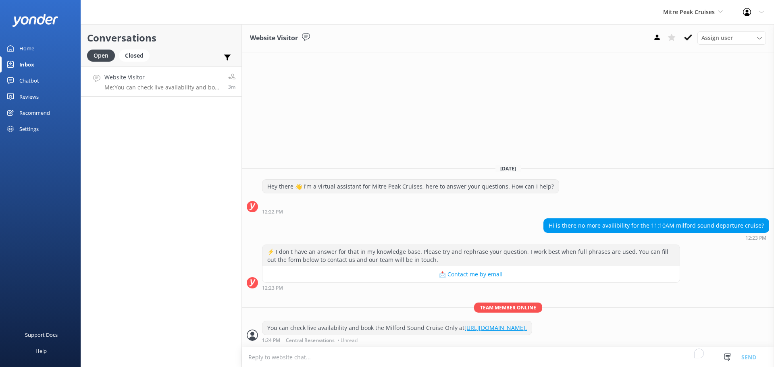
click at [691, 45] on div "Website Visitor Assign user Nicki Miller Sam Baker Jaimie Moscarello Central Re…" at bounding box center [508, 38] width 532 height 28
click at [691, 41] on icon at bounding box center [688, 37] width 8 height 8
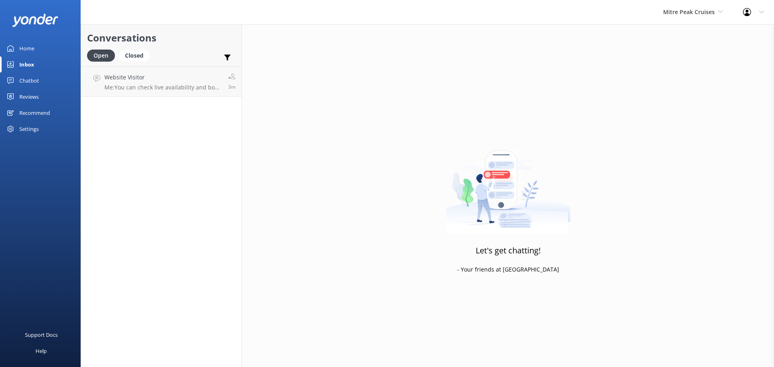
click at [700, 23] on div "Mitre Peak Cruises Milford Sound Scenic Flights The Helicopter Line Glacier Hel…" at bounding box center [693, 12] width 80 height 24
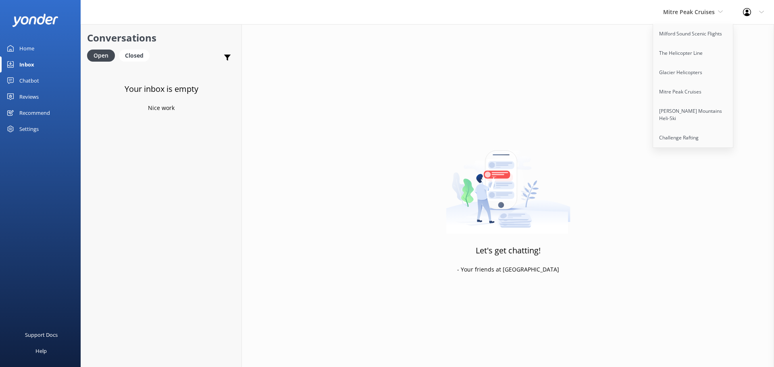
click at [386, 4] on div "Mitre Peak Cruises Milford Sound Scenic Flights The Helicopter Line Glacier Hel…" at bounding box center [387, 12] width 774 height 24
click at [713, 8] on span "Mitre Peak Cruises" at bounding box center [689, 12] width 52 height 8
click at [692, 40] on link "Milford Sound Scenic Flights" at bounding box center [693, 33] width 81 height 19
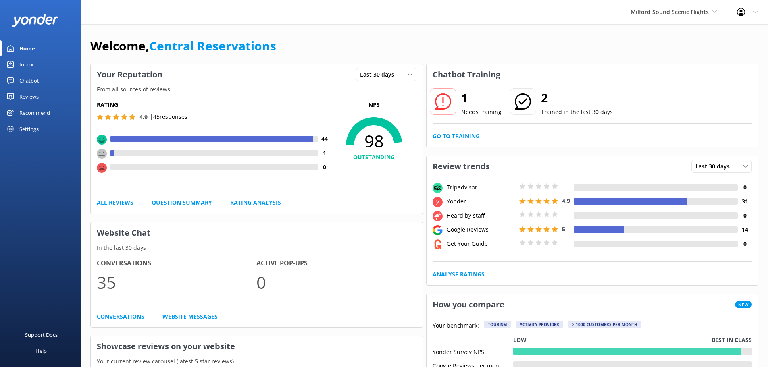
click at [31, 63] on div "Inbox" at bounding box center [26, 64] width 14 height 16
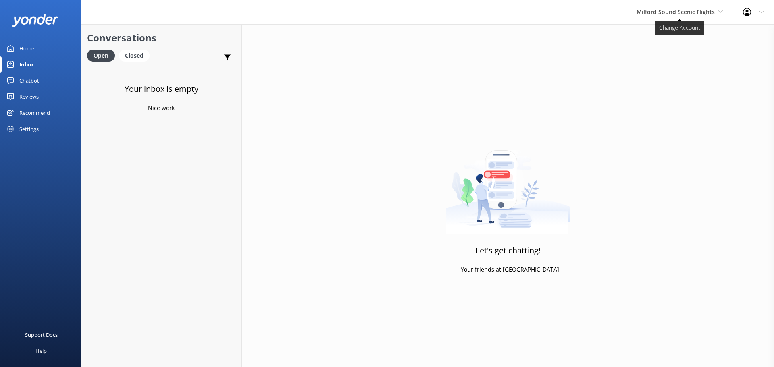
click at [686, 15] on span "Milford Sound Scenic Flights" at bounding box center [676, 12] width 78 height 8
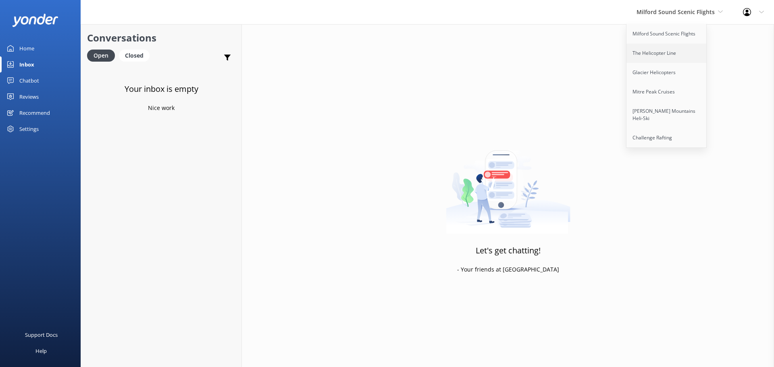
click at [673, 45] on link "The Helicopter Line" at bounding box center [667, 53] width 81 height 19
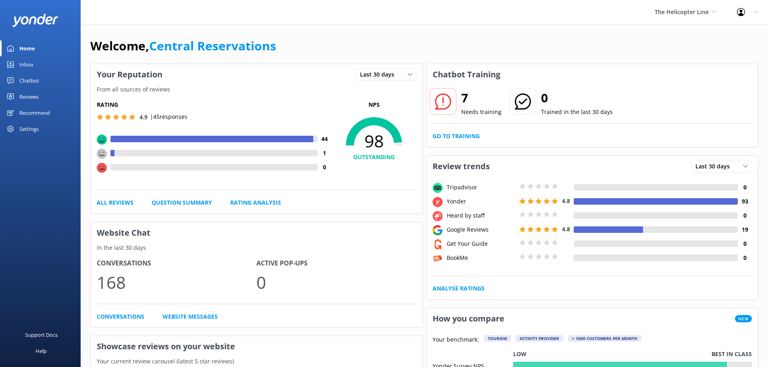
click at [29, 62] on div "Inbox" at bounding box center [26, 64] width 14 height 16
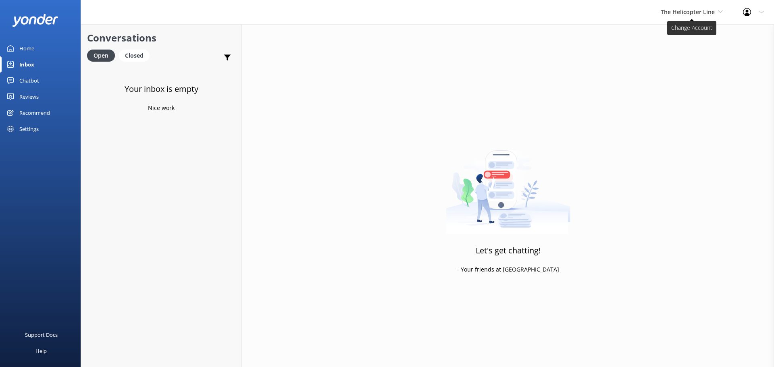
click at [686, 10] on span "The Helicopter Line" at bounding box center [688, 12] width 54 height 8
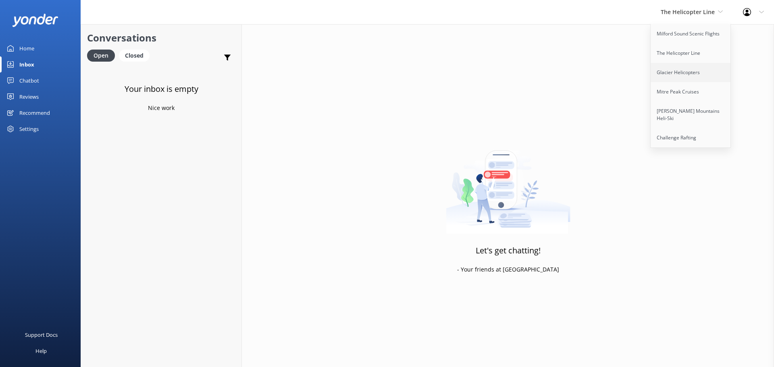
click at [677, 76] on link "Glacier Helicopters" at bounding box center [691, 72] width 81 height 19
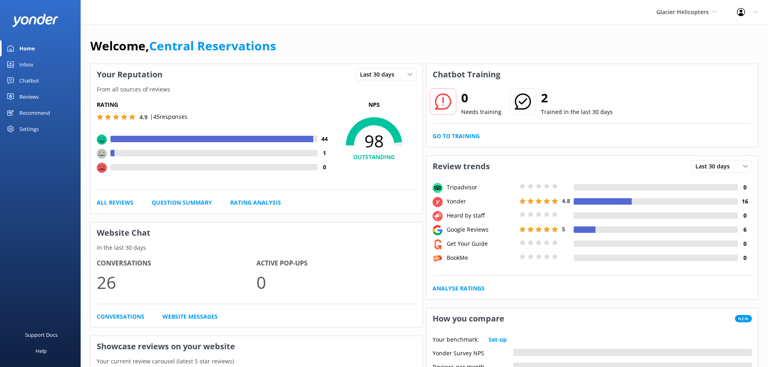
click at [30, 59] on div "Inbox" at bounding box center [26, 64] width 14 height 16
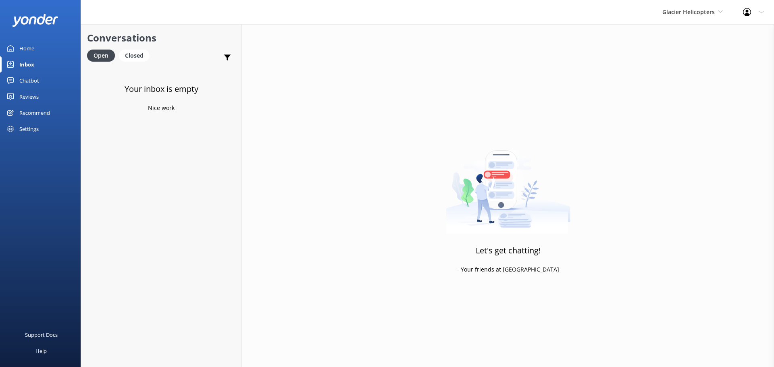
click at [706, 6] on div "Glacier Helicopters Milford Sound Scenic Flights The Helicopter Line Glacier He…" at bounding box center [692, 12] width 81 height 24
click at [698, 93] on link "Mitre Peak Cruises" at bounding box center [692, 91] width 81 height 19
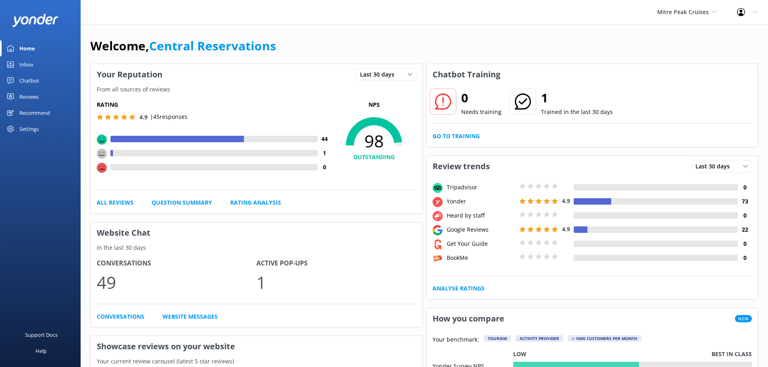
click at [24, 67] on div "Inbox" at bounding box center [26, 64] width 14 height 16
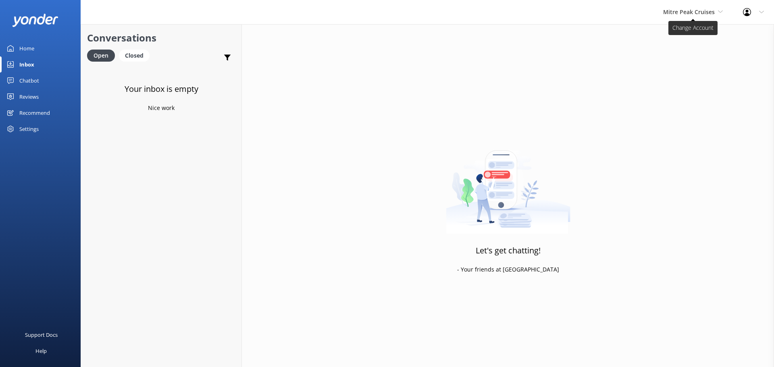
click at [722, 11] on icon at bounding box center [720, 11] width 5 height 5
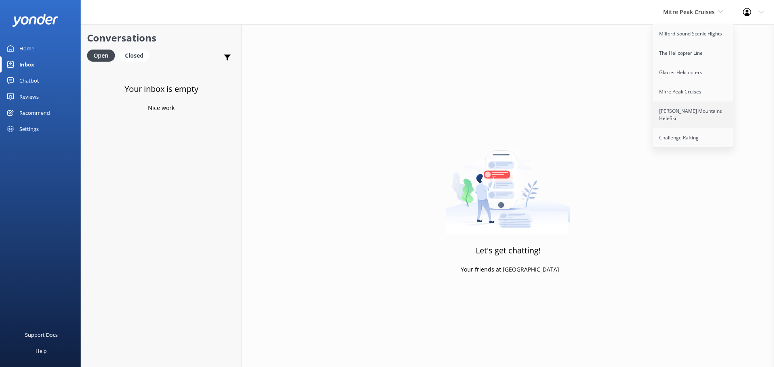
click at [680, 112] on link "[PERSON_NAME] Mountains Heli-Ski" at bounding box center [693, 115] width 81 height 27
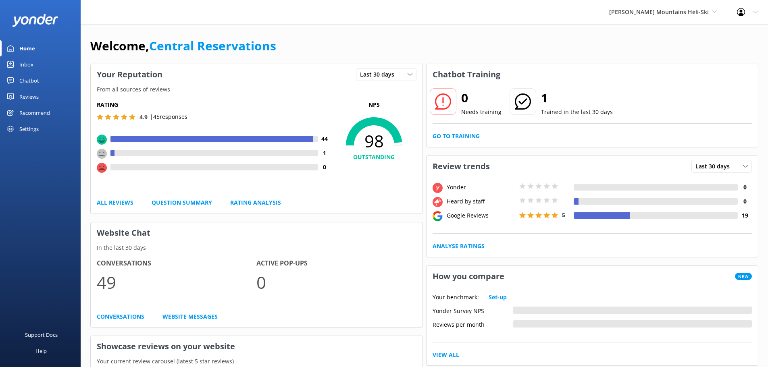
click at [27, 62] on div "Inbox" at bounding box center [26, 64] width 14 height 16
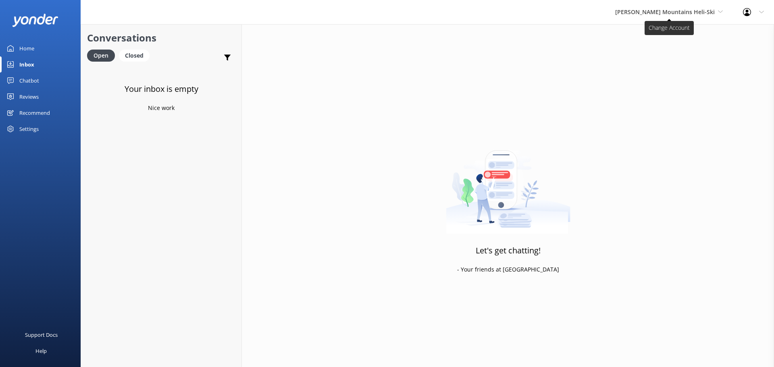
click at [668, 9] on span "[PERSON_NAME] Mountains Heli-Ski" at bounding box center [665, 12] width 100 height 8
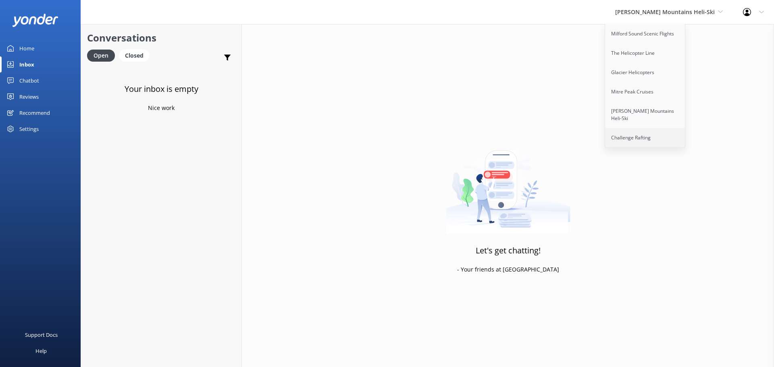
click at [671, 128] on link "Challenge Rafting" at bounding box center [645, 137] width 81 height 19
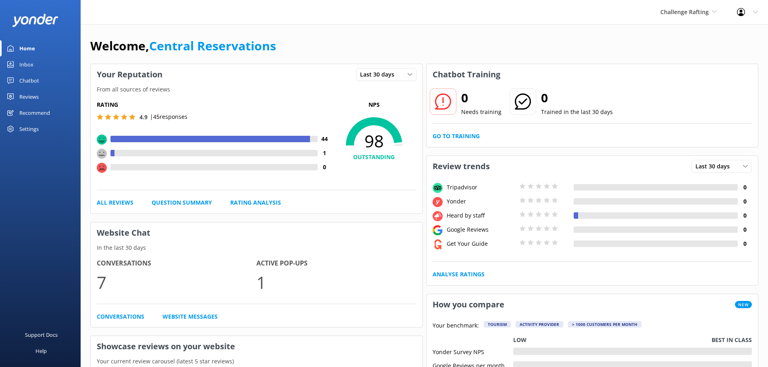
click at [42, 69] on link "Inbox" at bounding box center [40, 64] width 81 height 16
